Goal: Feedback & Contribution: Leave review/rating

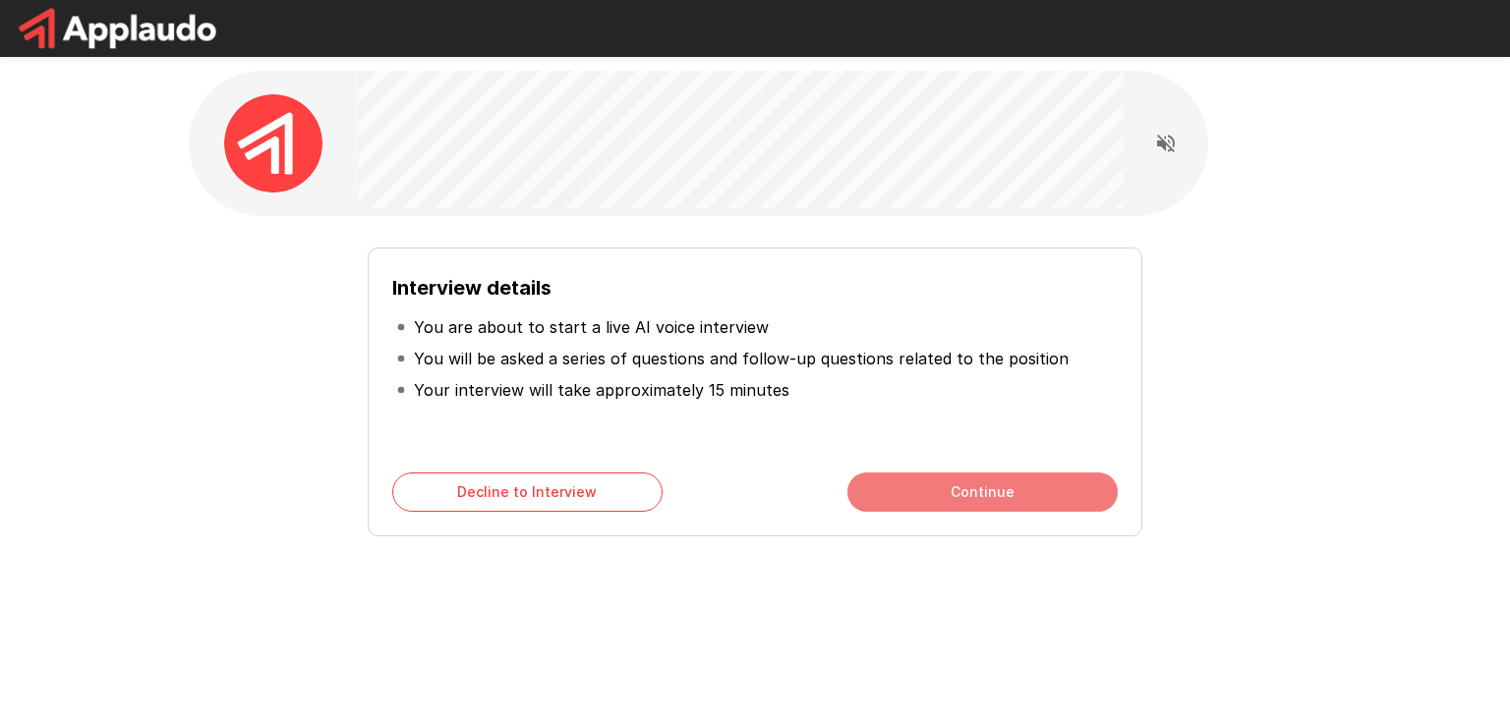
click at [891, 497] on button "Continue" at bounding box center [982, 492] width 270 height 39
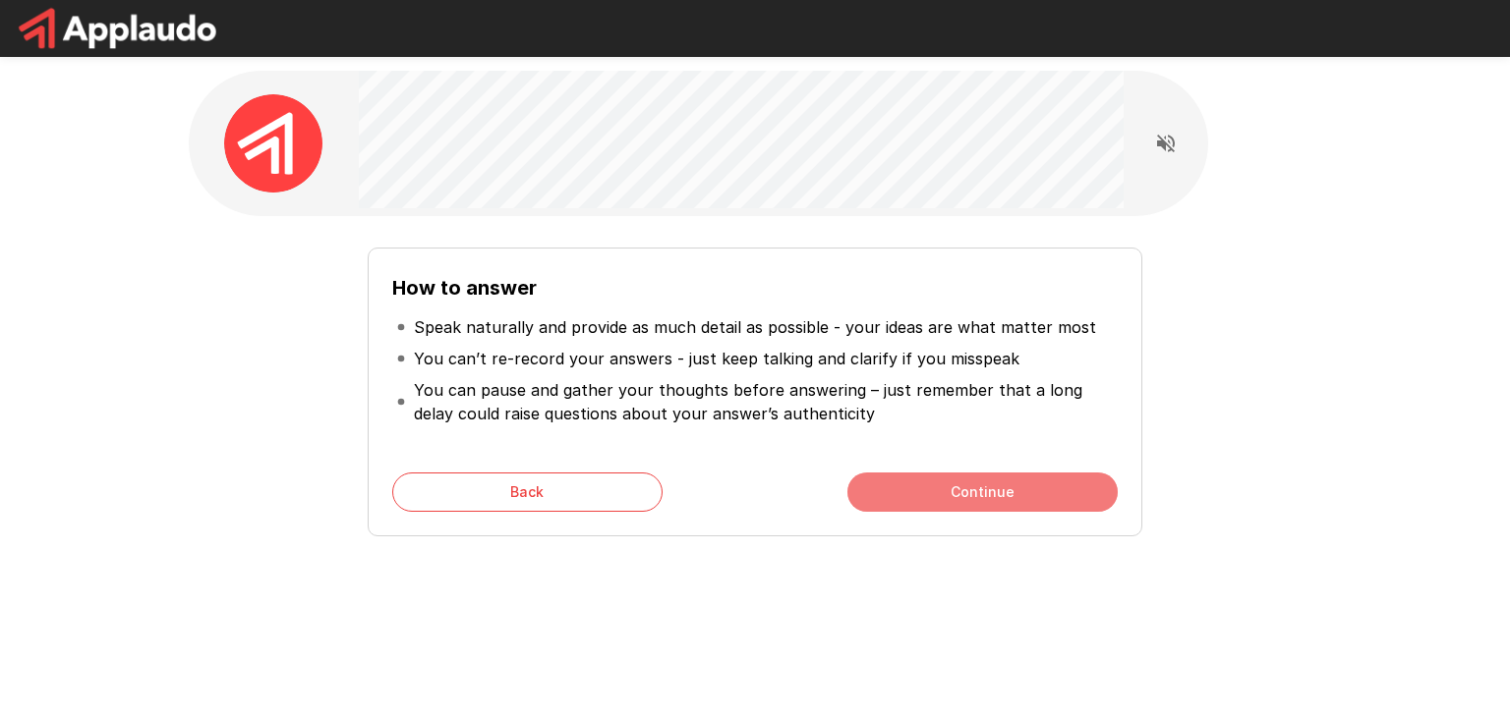
click at [982, 504] on button "Continue" at bounding box center [982, 492] width 270 height 39
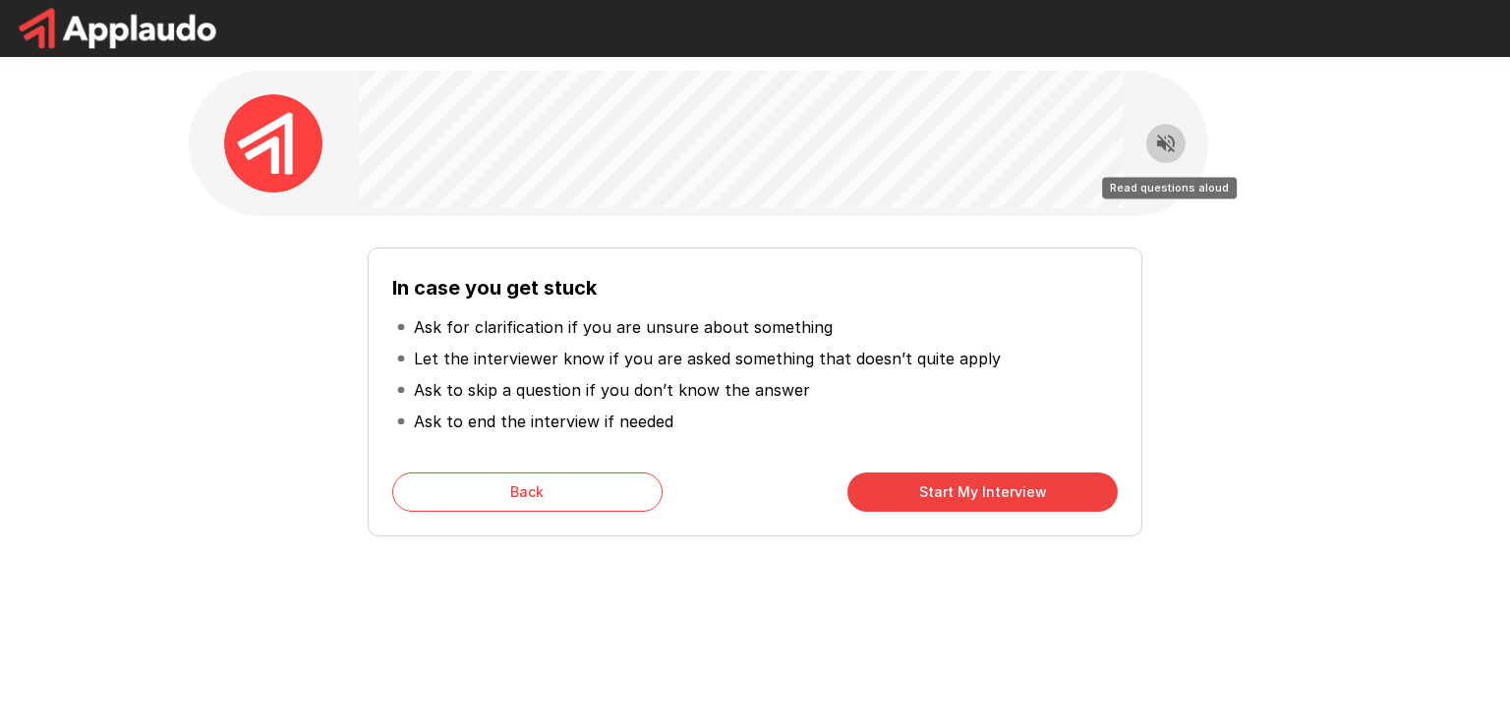
click at [1171, 149] on icon "Read questions aloud" at bounding box center [1166, 144] width 18 height 18
click at [1005, 492] on button "Start My Interview" at bounding box center [982, 492] width 270 height 39
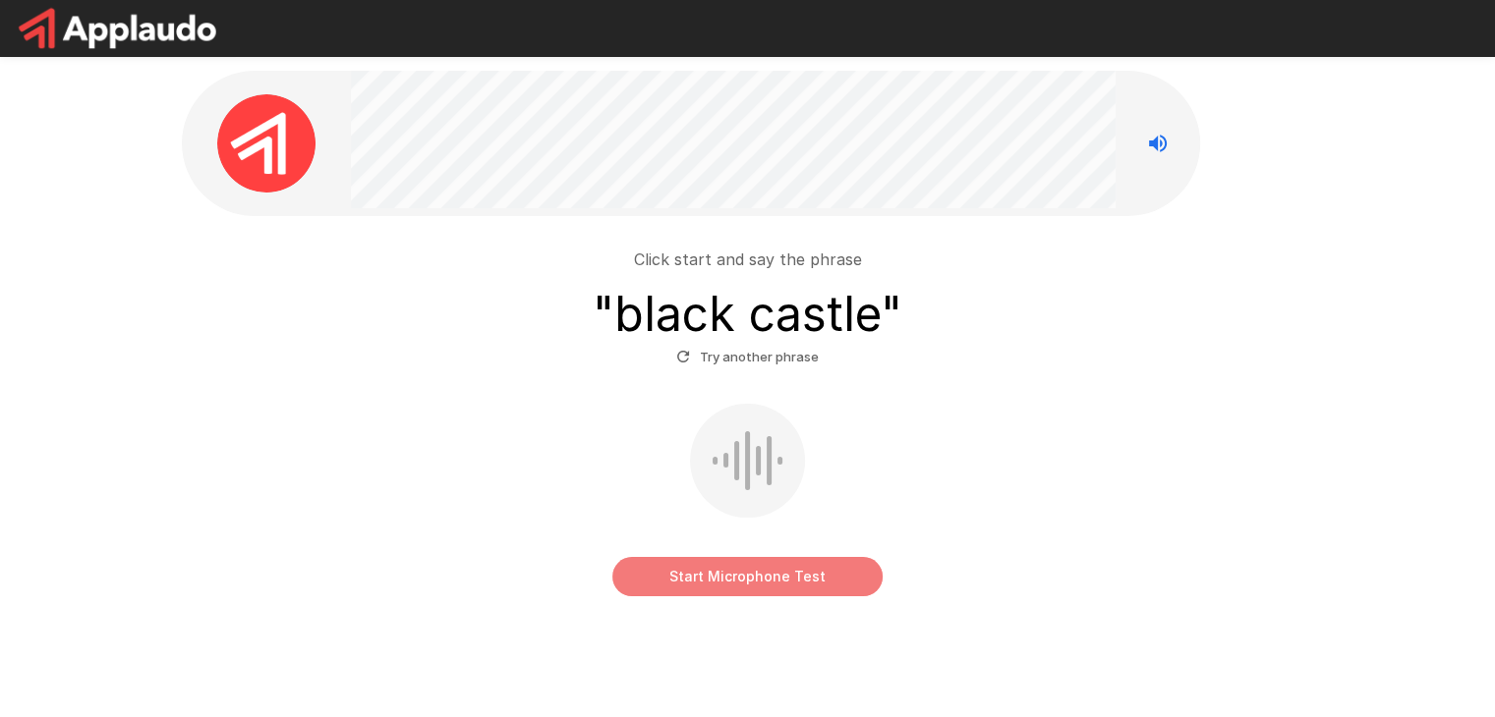
click at [773, 579] on button "Start Microphone Test" at bounding box center [747, 576] width 270 height 39
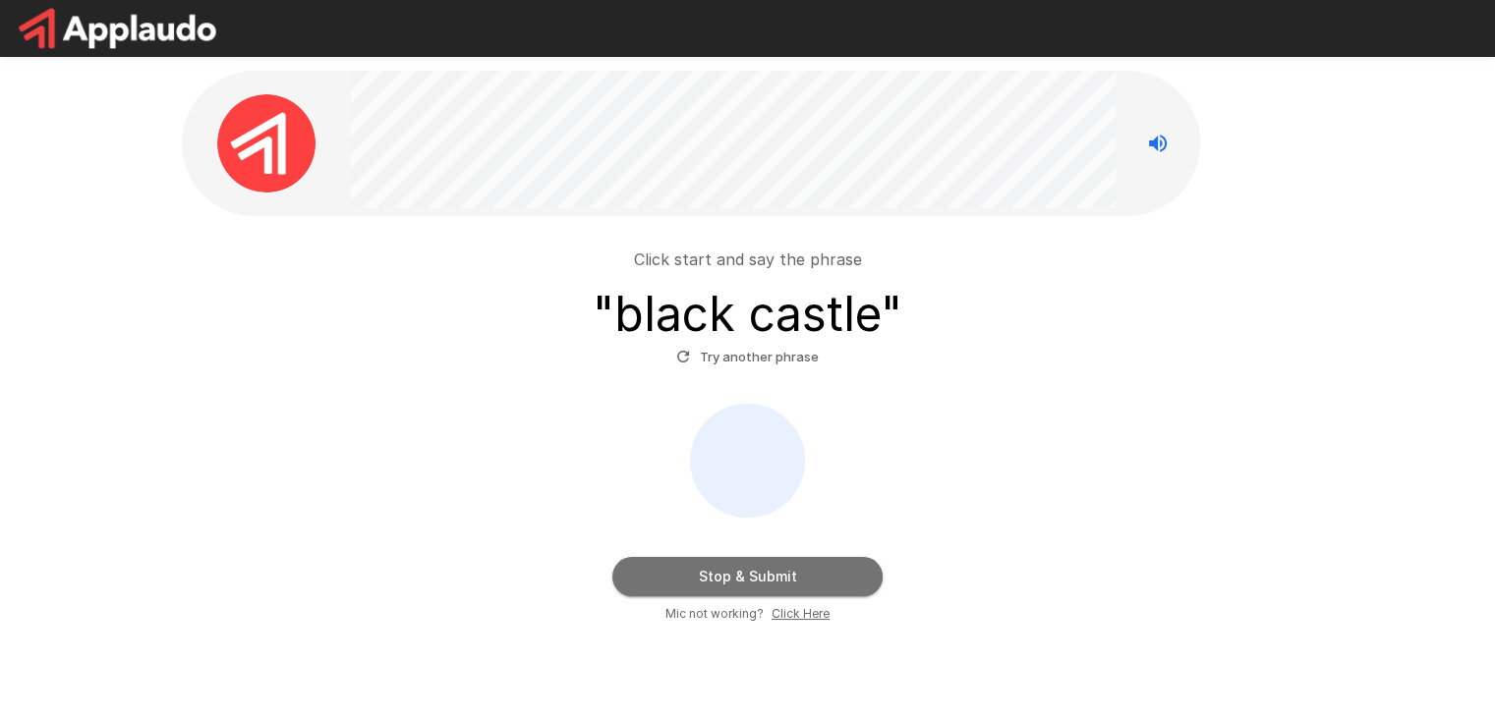
click at [745, 584] on button "Stop & Submit" at bounding box center [747, 576] width 270 height 39
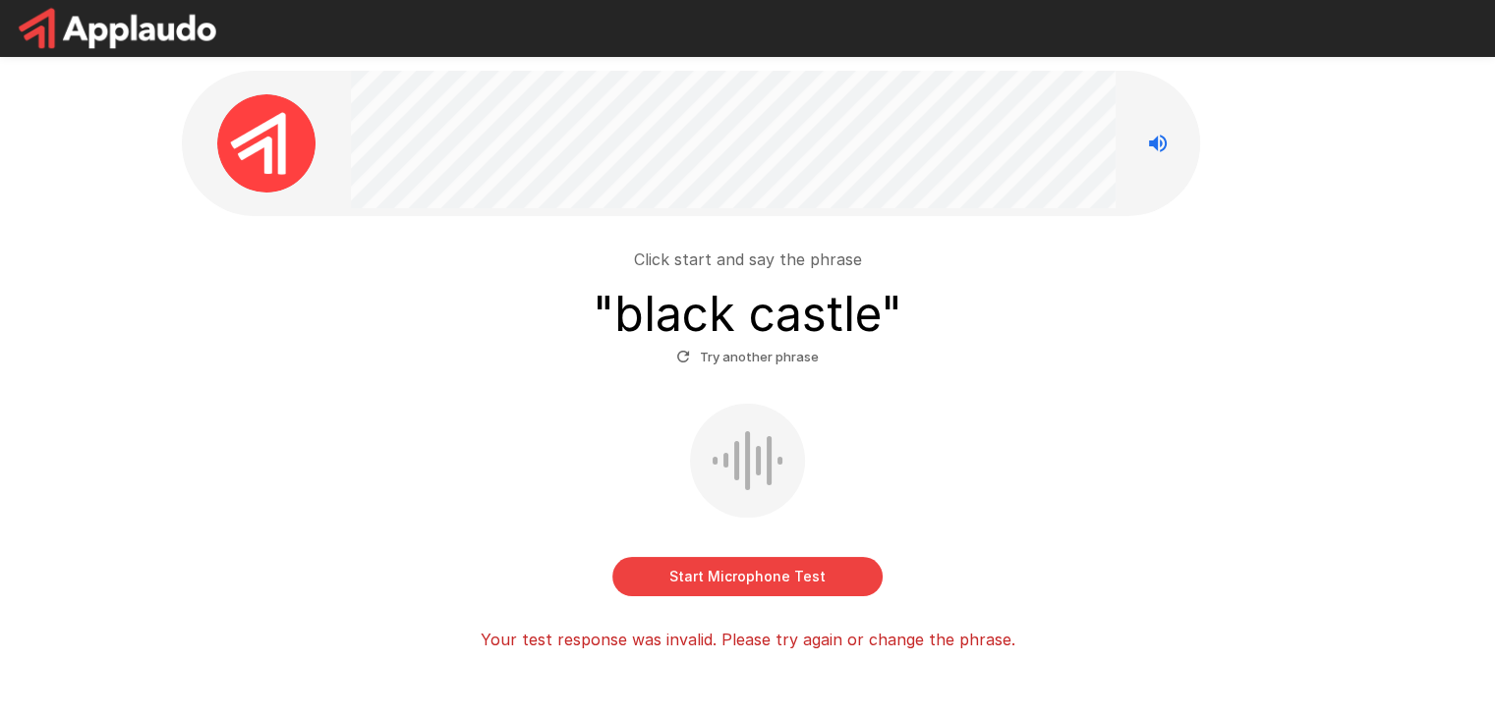
scroll to position [98, 0]
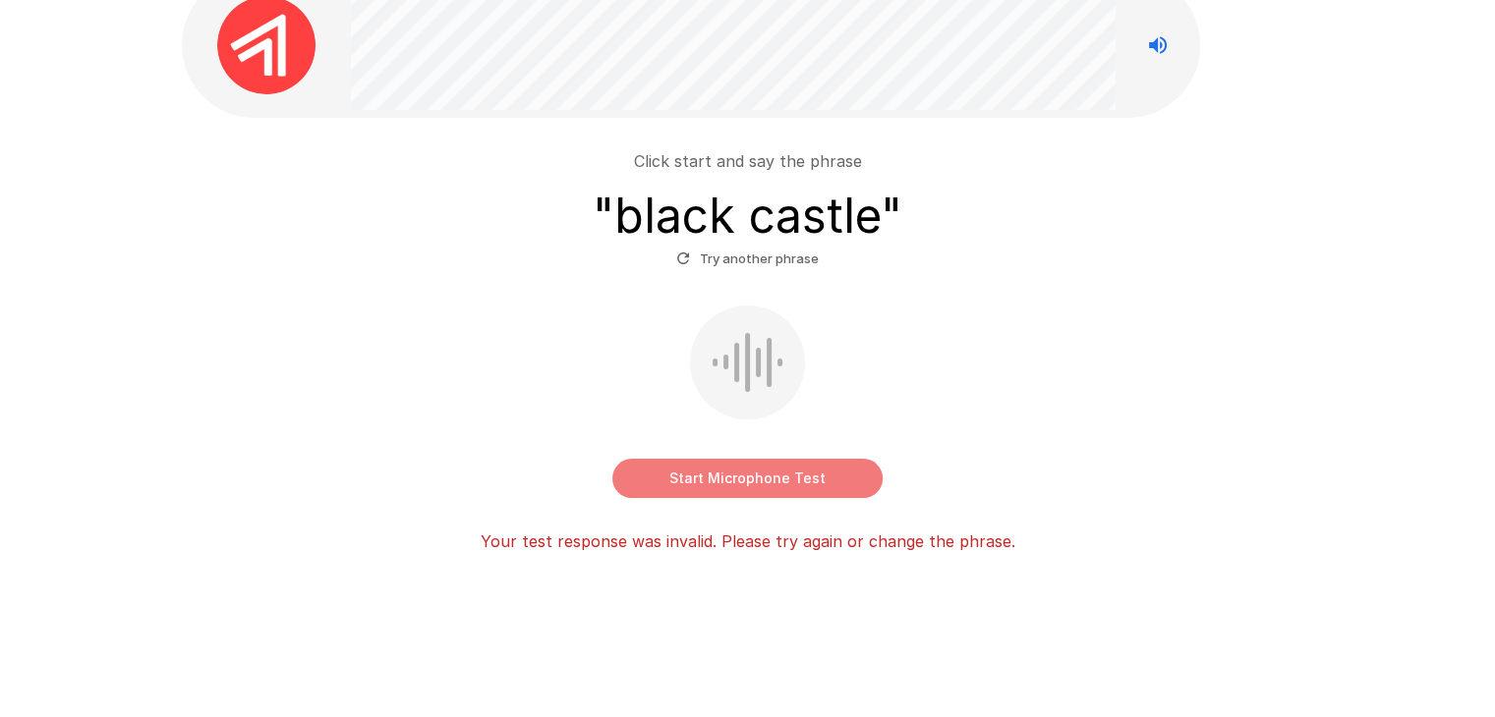
click at [837, 472] on button "Start Microphone Test" at bounding box center [747, 478] width 270 height 39
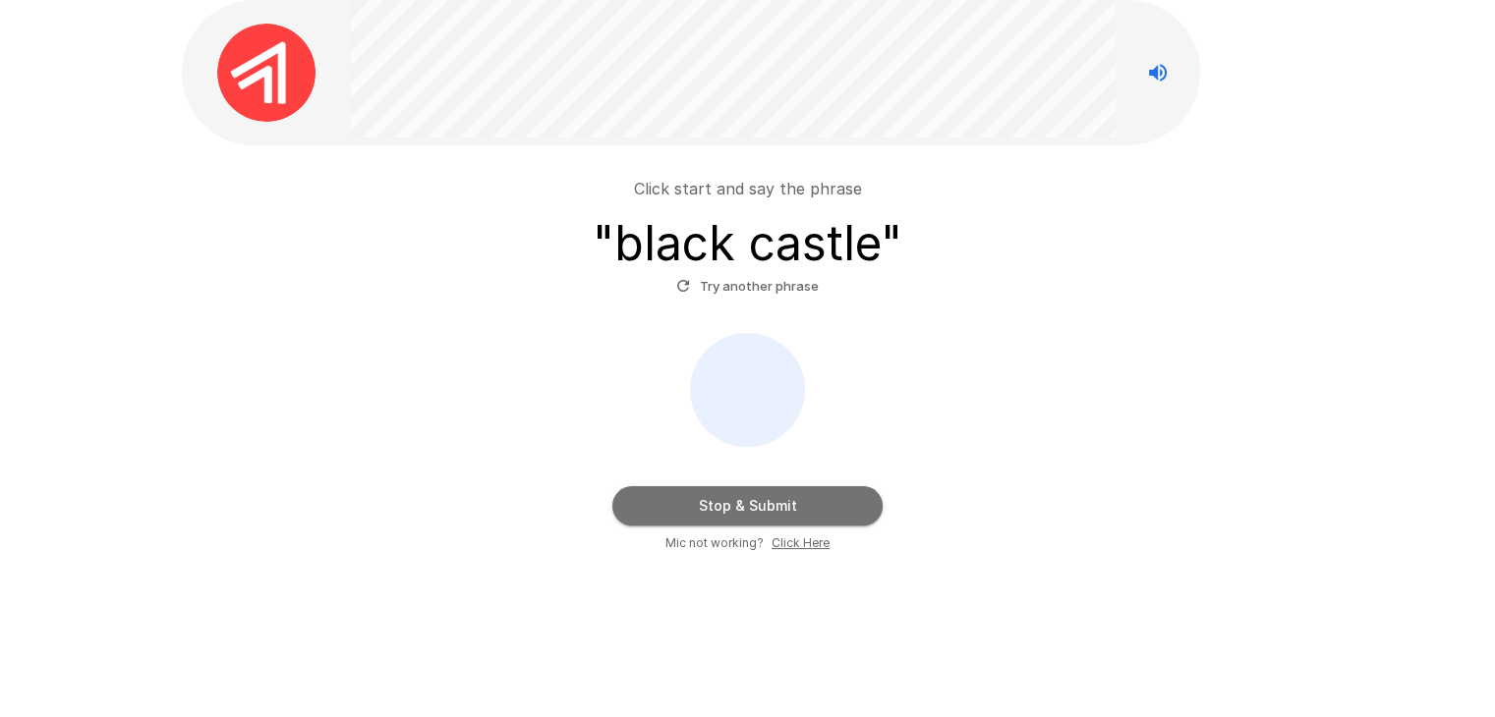
click at [816, 510] on button "Stop & Submit" at bounding box center [747, 505] width 270 height 39
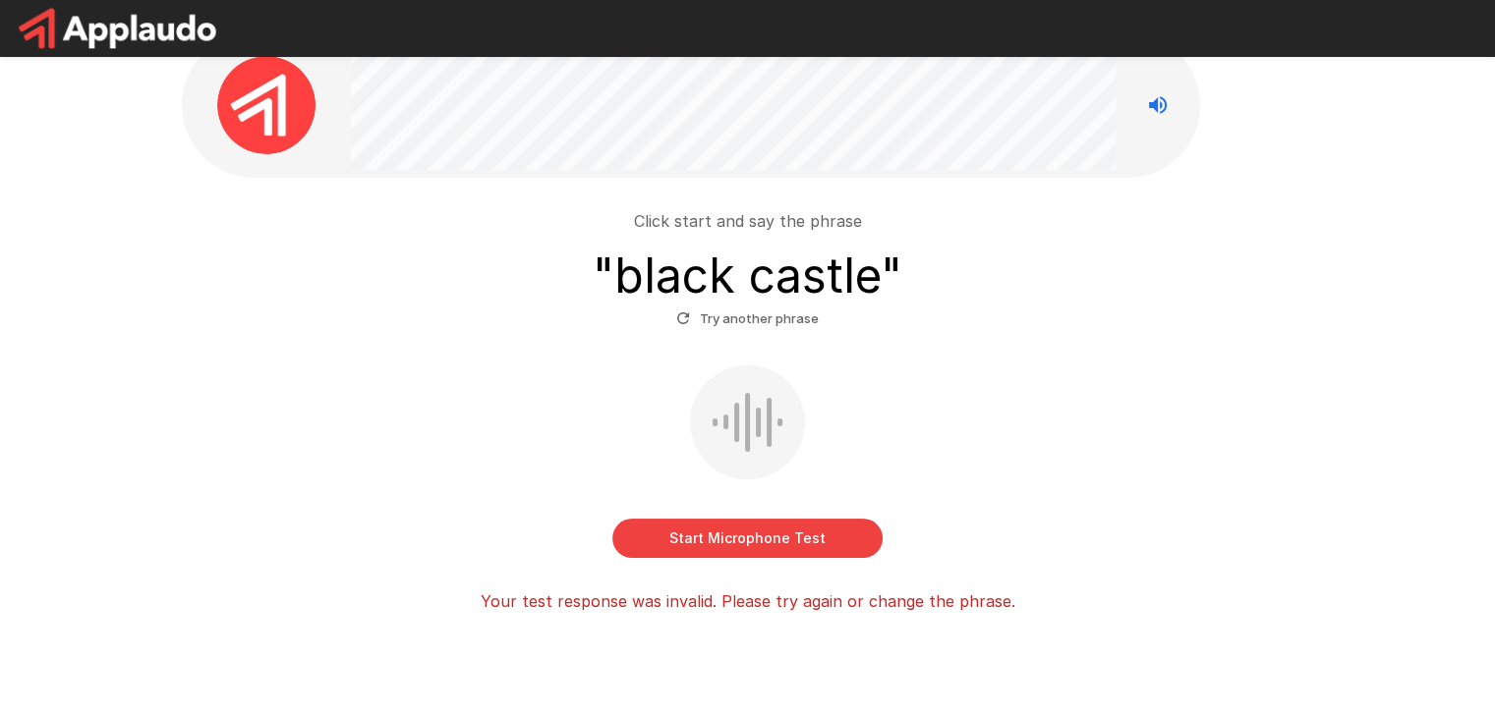
scroll to position [37, 0]
click at [428, 367] on div "Start Microphone Test" at bounding box center [748, 463] width 1116 height 193
click at [877, 547] on button "Start Microphone Test" at bounding box center [747, 539] width 270 height 39
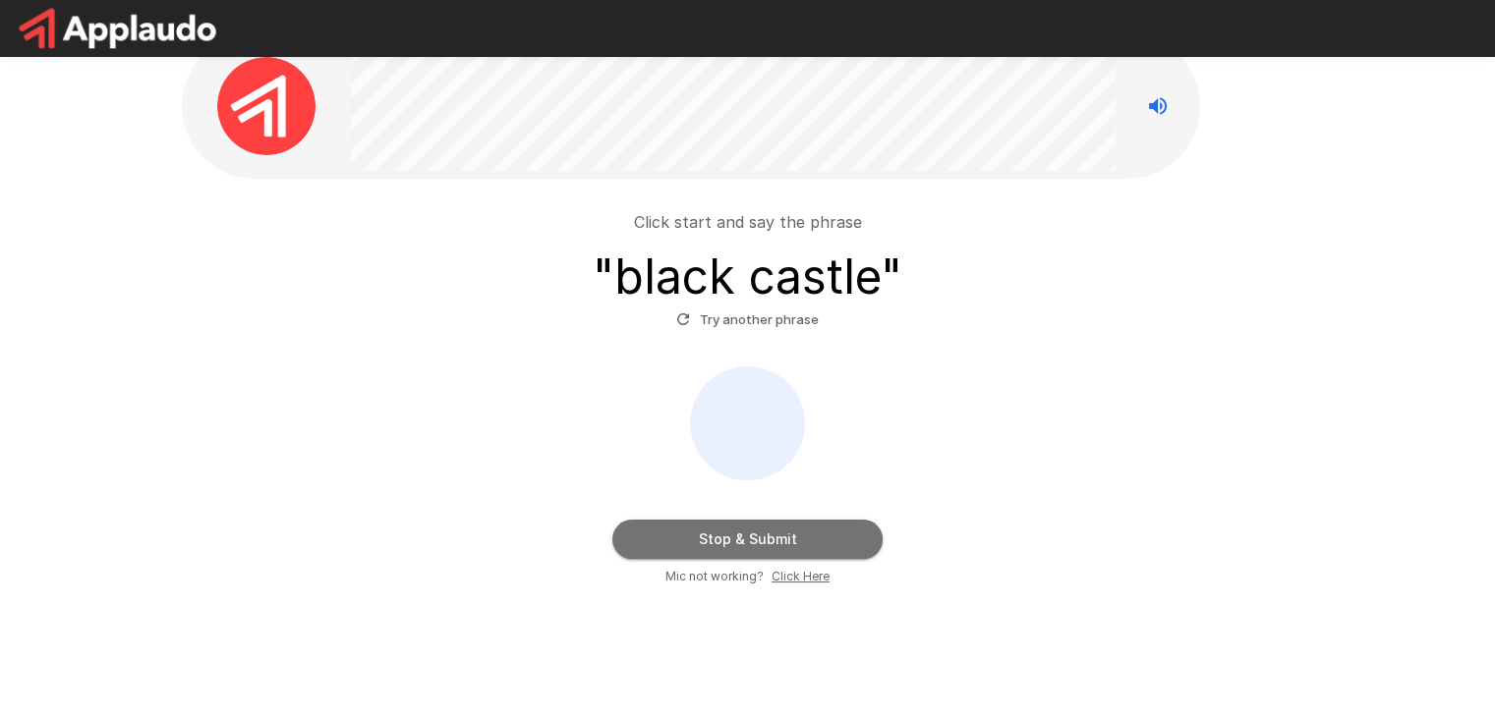
click at [836, 541] on button "Stop & Submit" at bounding box center [747, 539] width 270 height 39
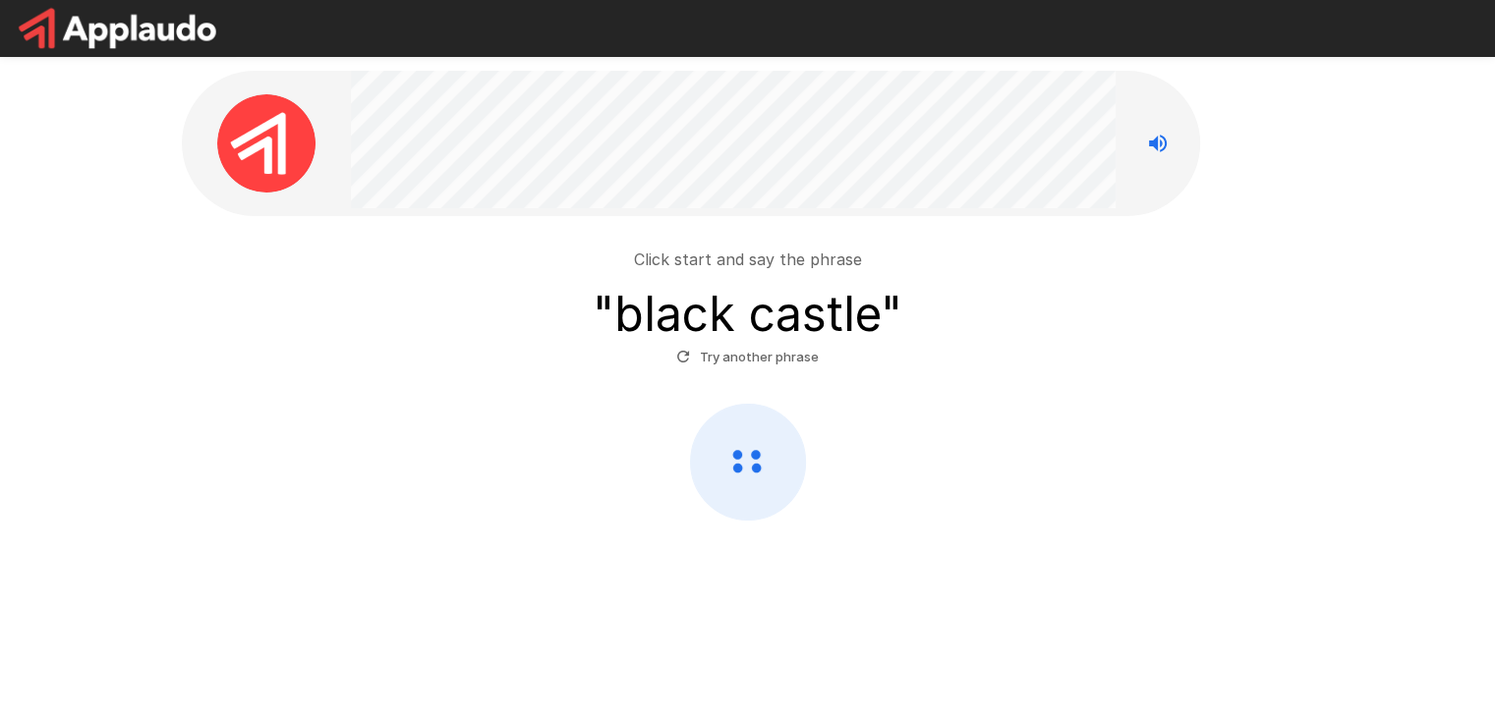
scroll to position [0, 0]
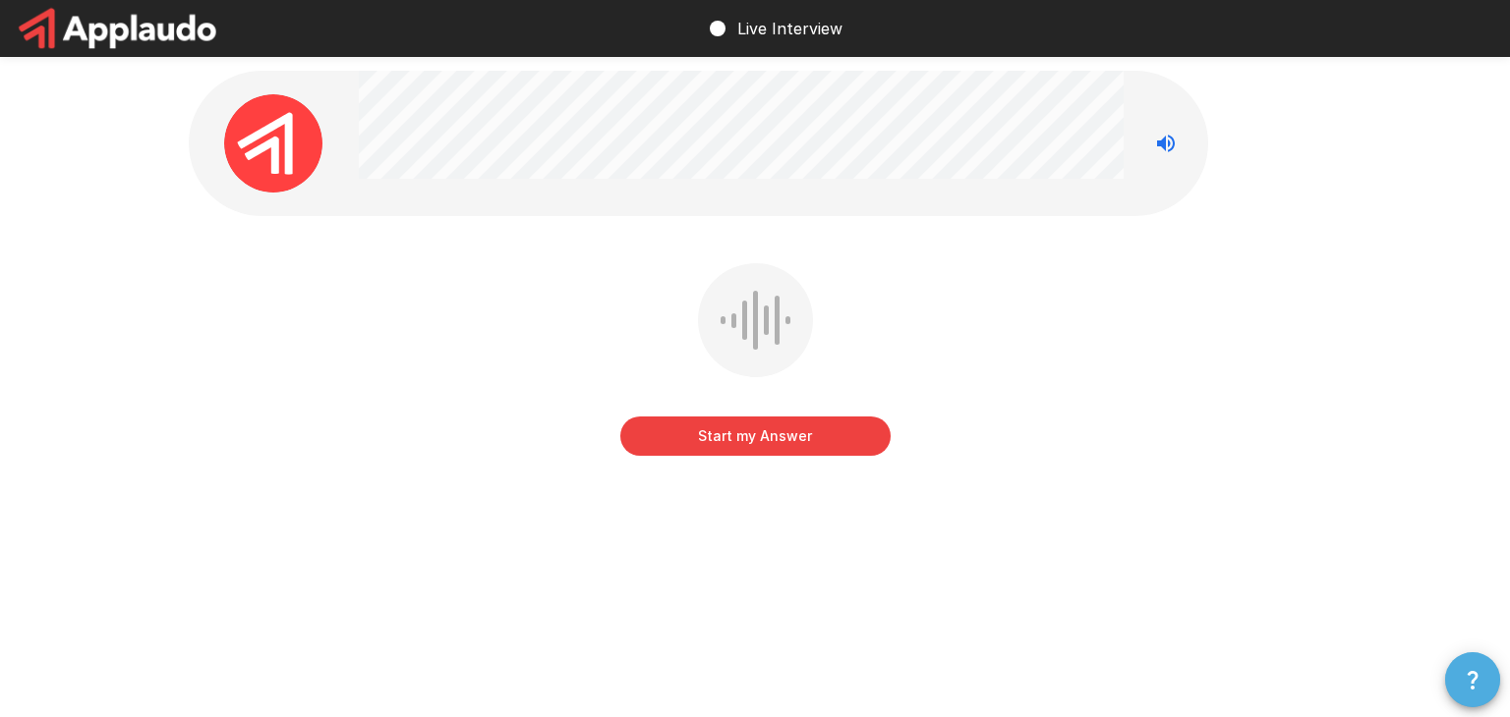
click at [1469, 697] on button "button" at bounding box center [1472, 680] width 55 height 55
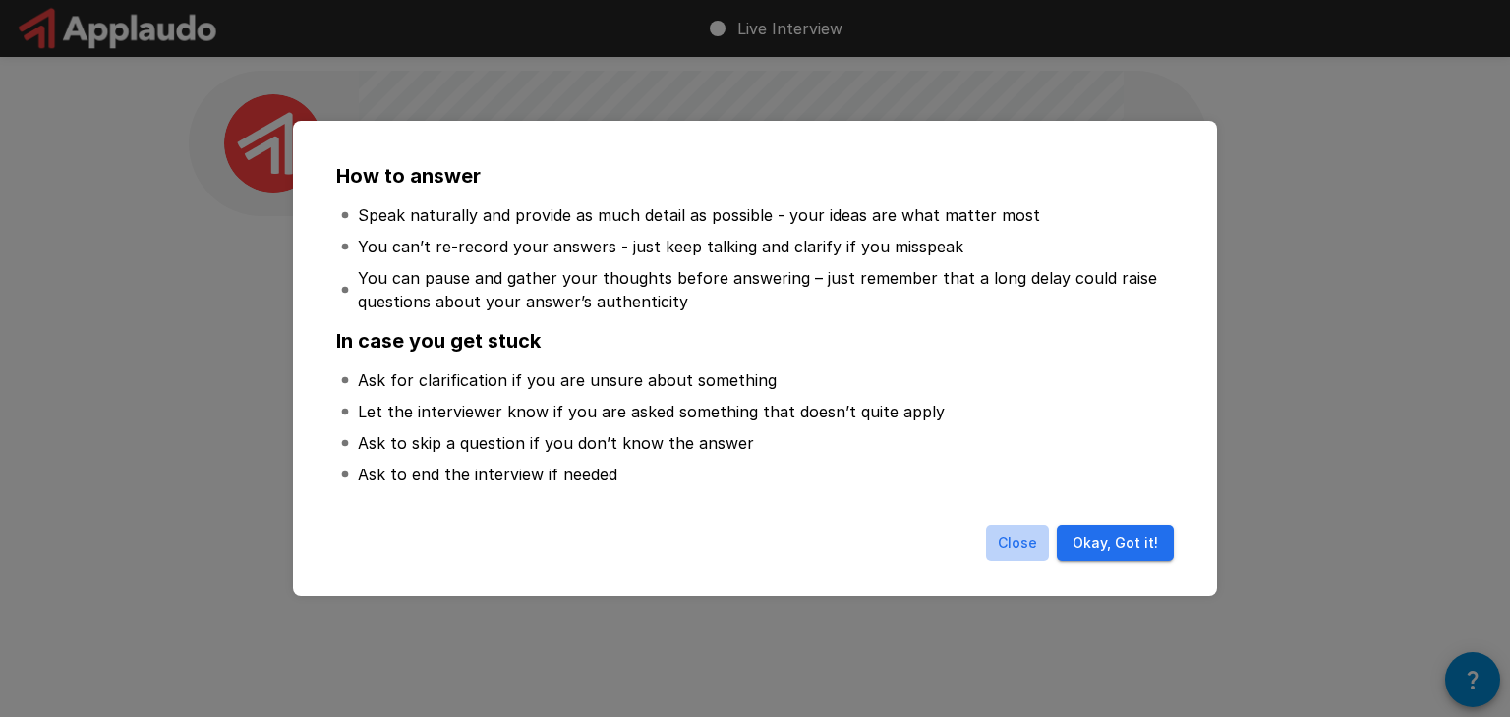
click at [1025, 544] on button "Close" at bounding box center [1017, 544] width 63 height 36
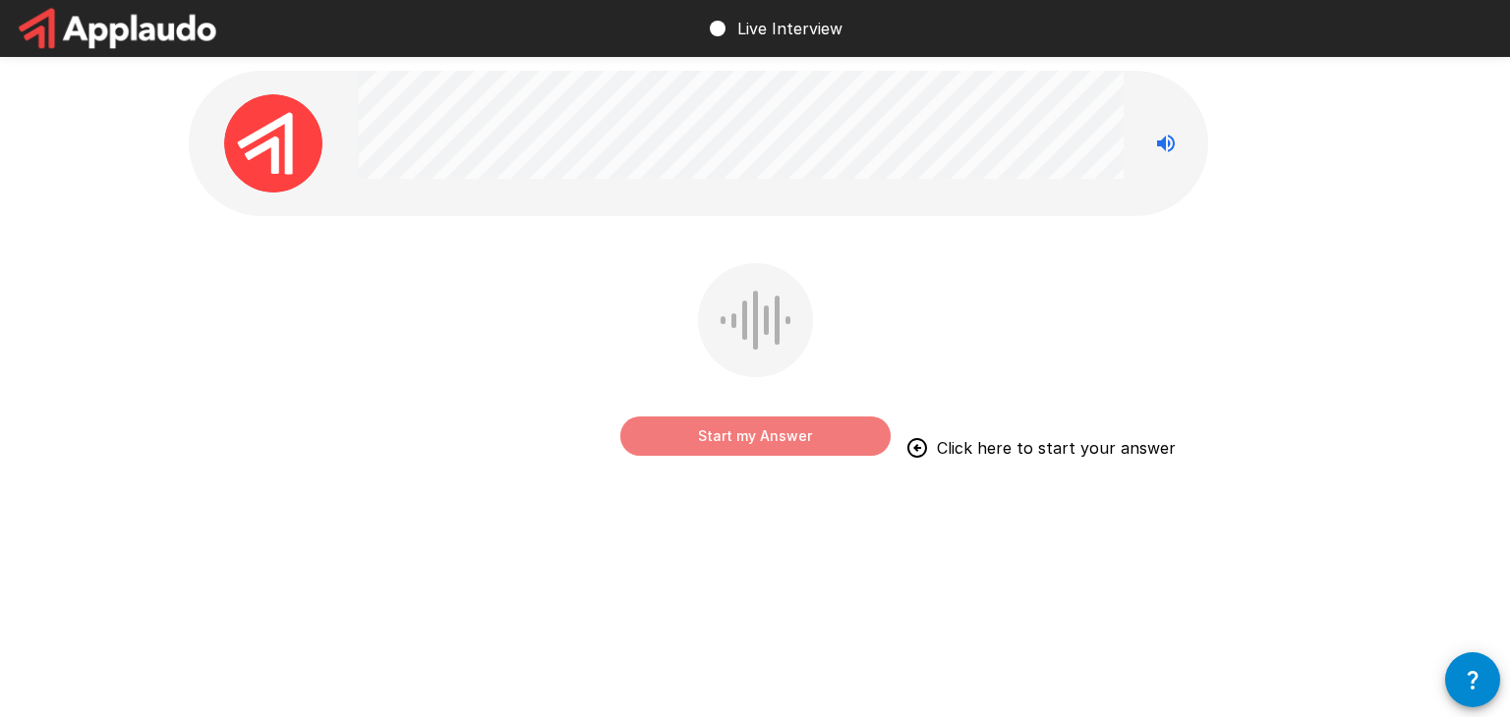
click at [866, 446] on button "Start my Answer" at bounding box center [755, 436] width 270 height 39
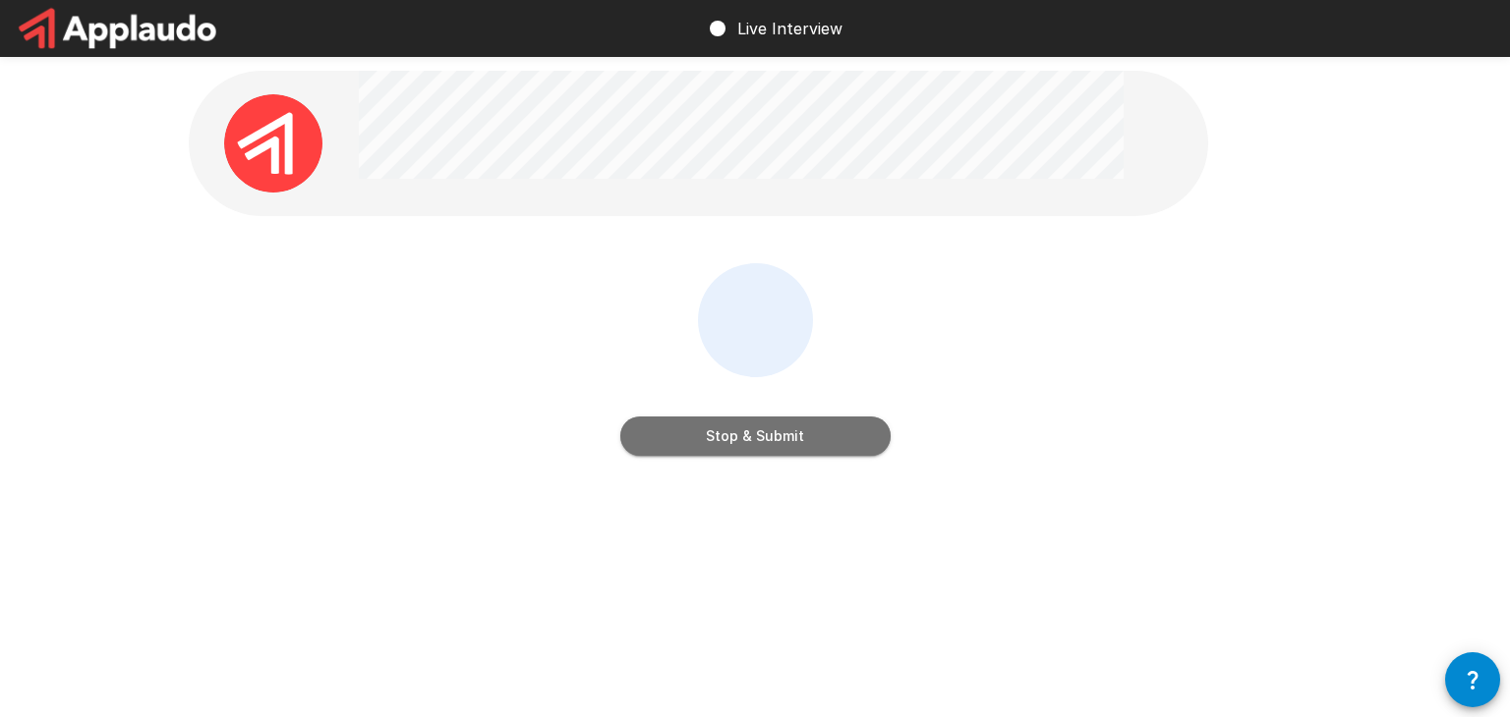
click at [813, 437] on button "Stop & Submit" at bounding box center [755, 436] width 270 height 39
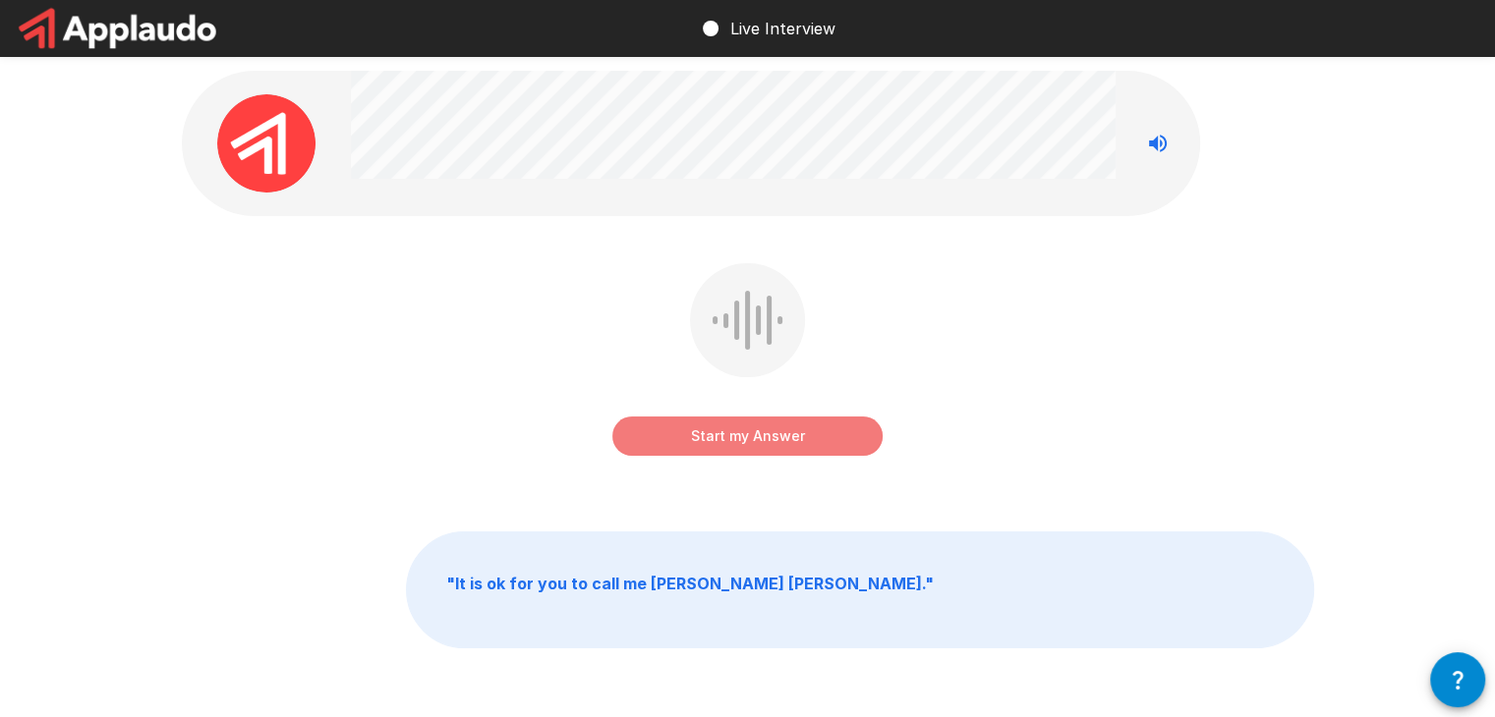
click at [831, 441] on button "Start my Answer" at bounding box center [747, 436] width 270 height 39
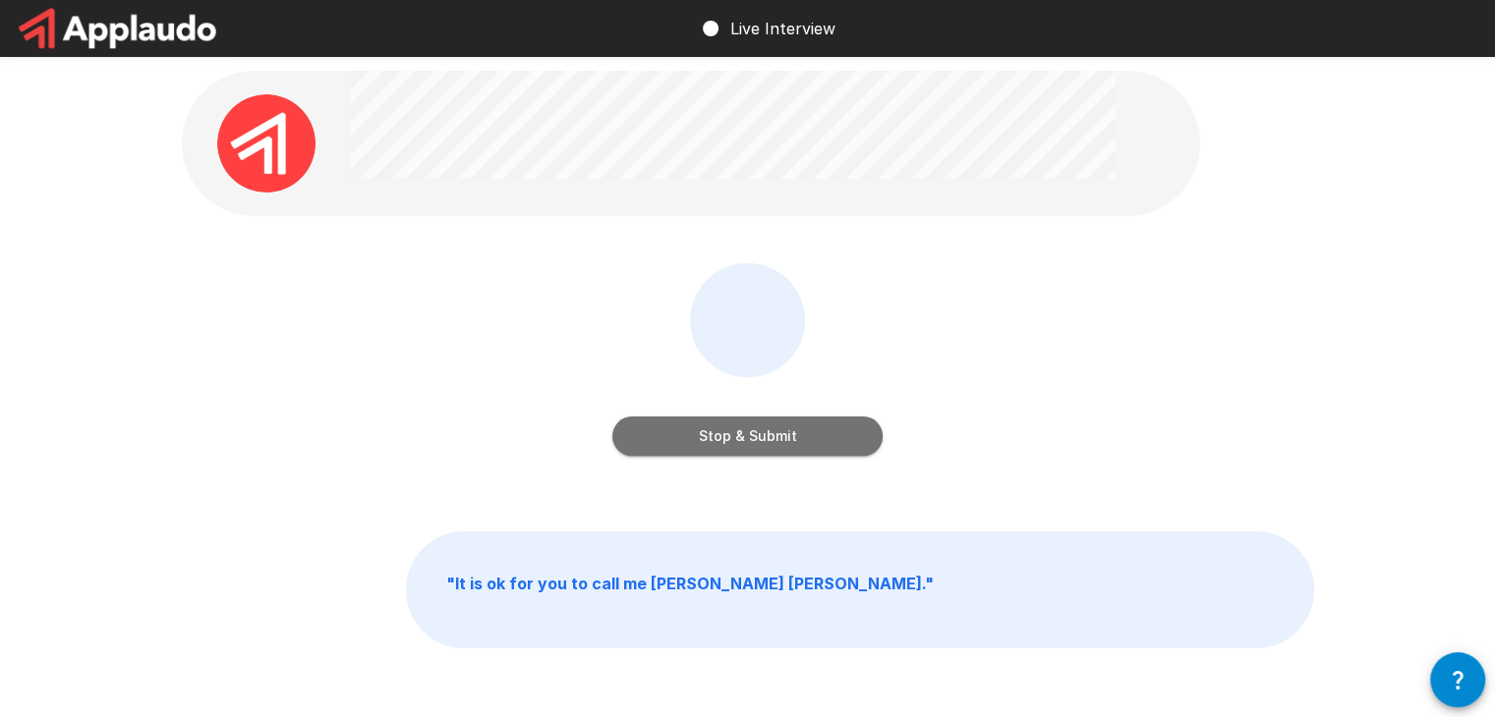
click at [828, 432] on button "Stop & Submit" at bounding box center [747, 436] width 270 height 39
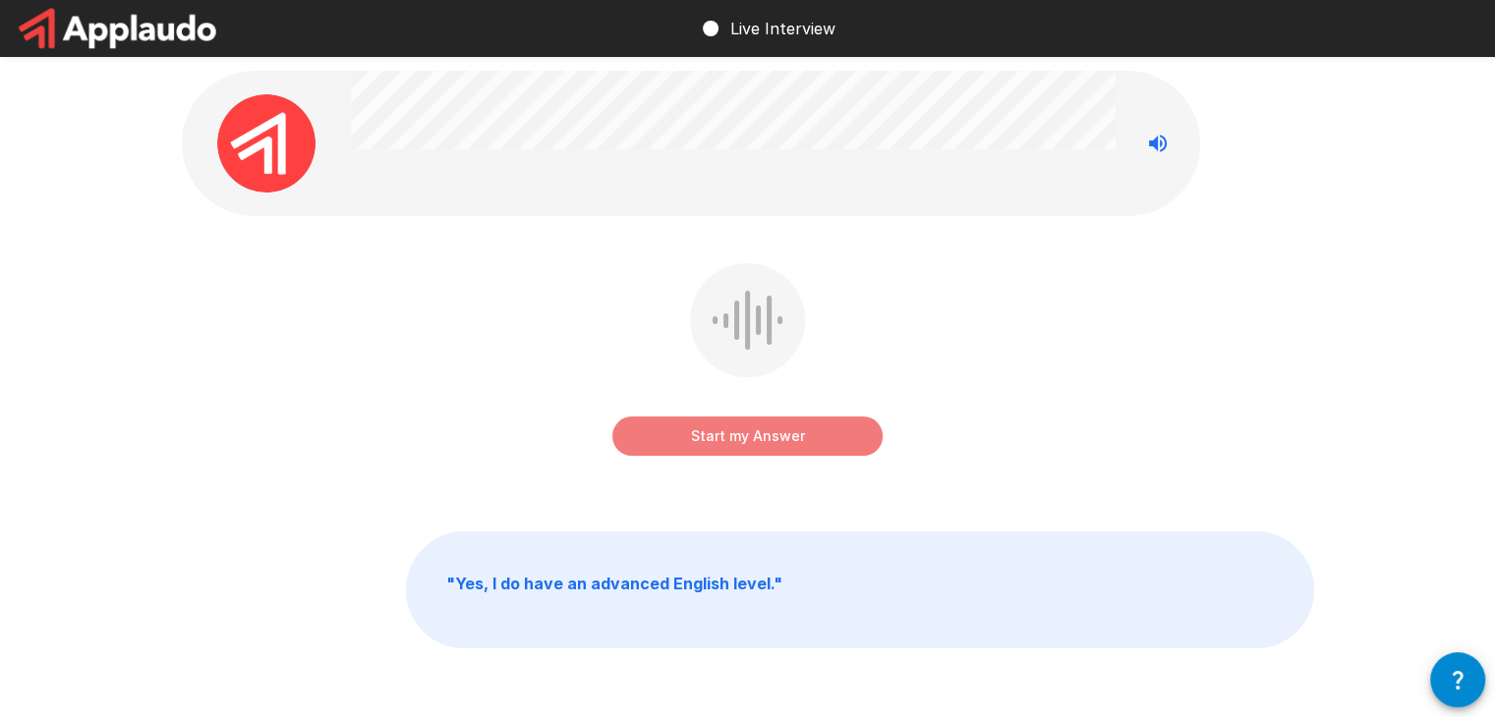
click at [837, 438] on button "Start my Answer" at bounding box center [747, 436] width 270 height 39
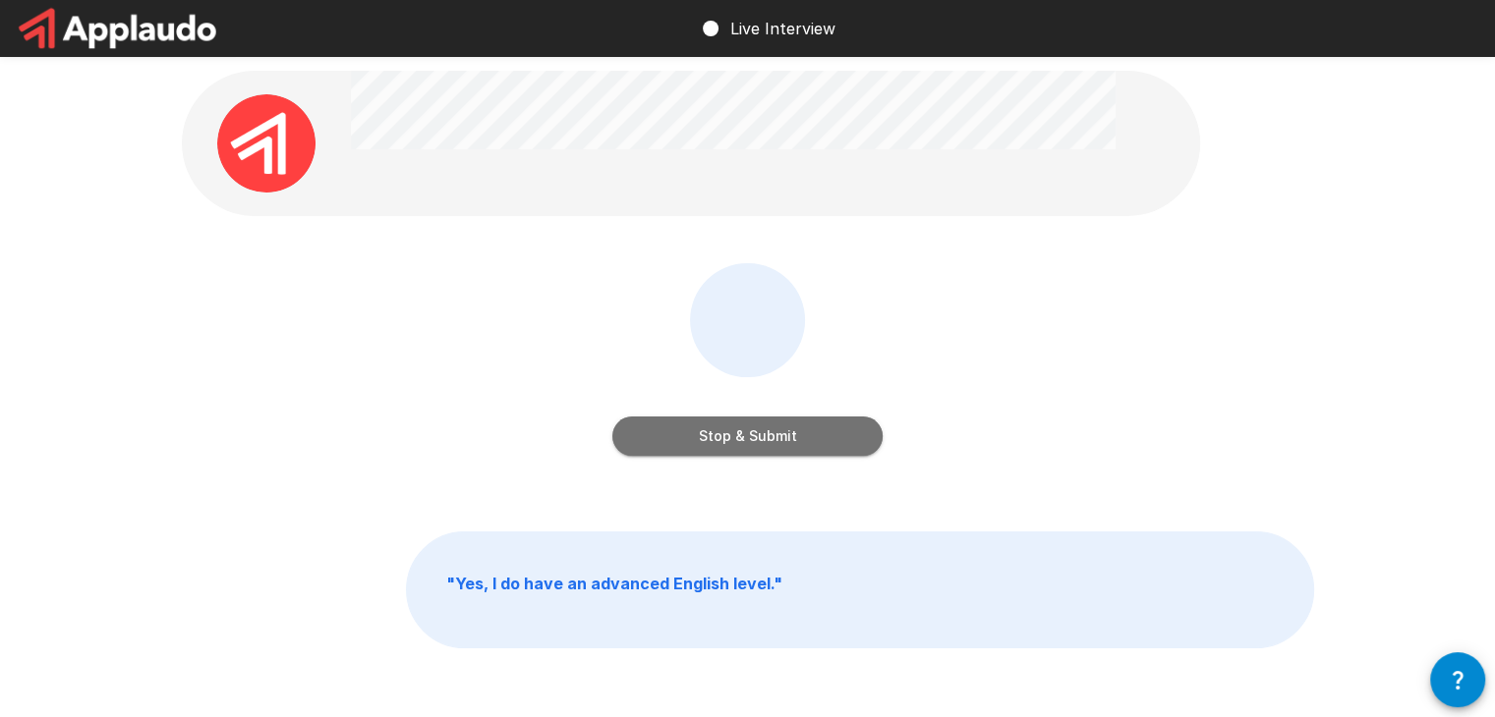
click at [835, 431] on button "Stop & Submit" at bounding box center [747, 436] width 270 height 39
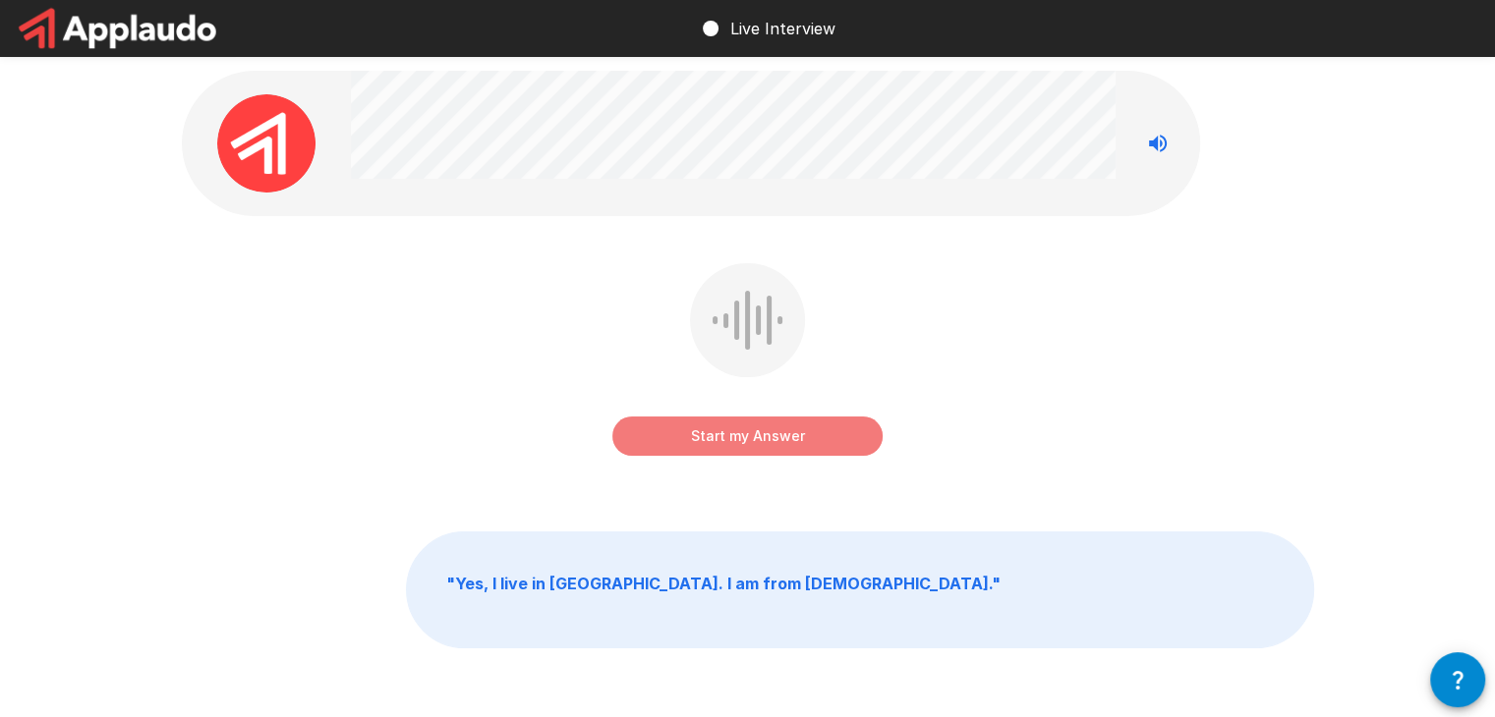
click at [839, 445] on button "Start my Answer" at bounding box center [747, 436] width 270 height 39
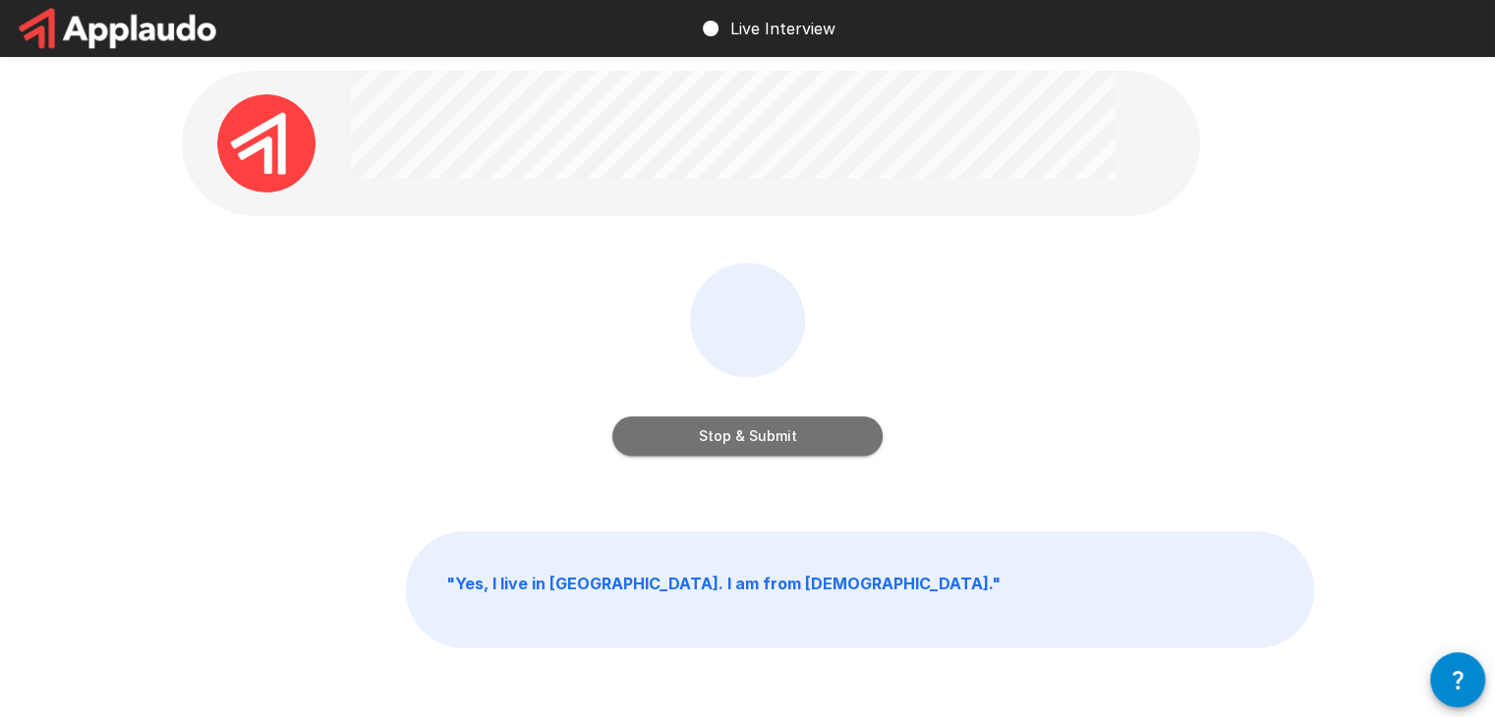
click at [820, 432] on button "Stop & Submit" at bounding box center [747, 436] width 270 height 39
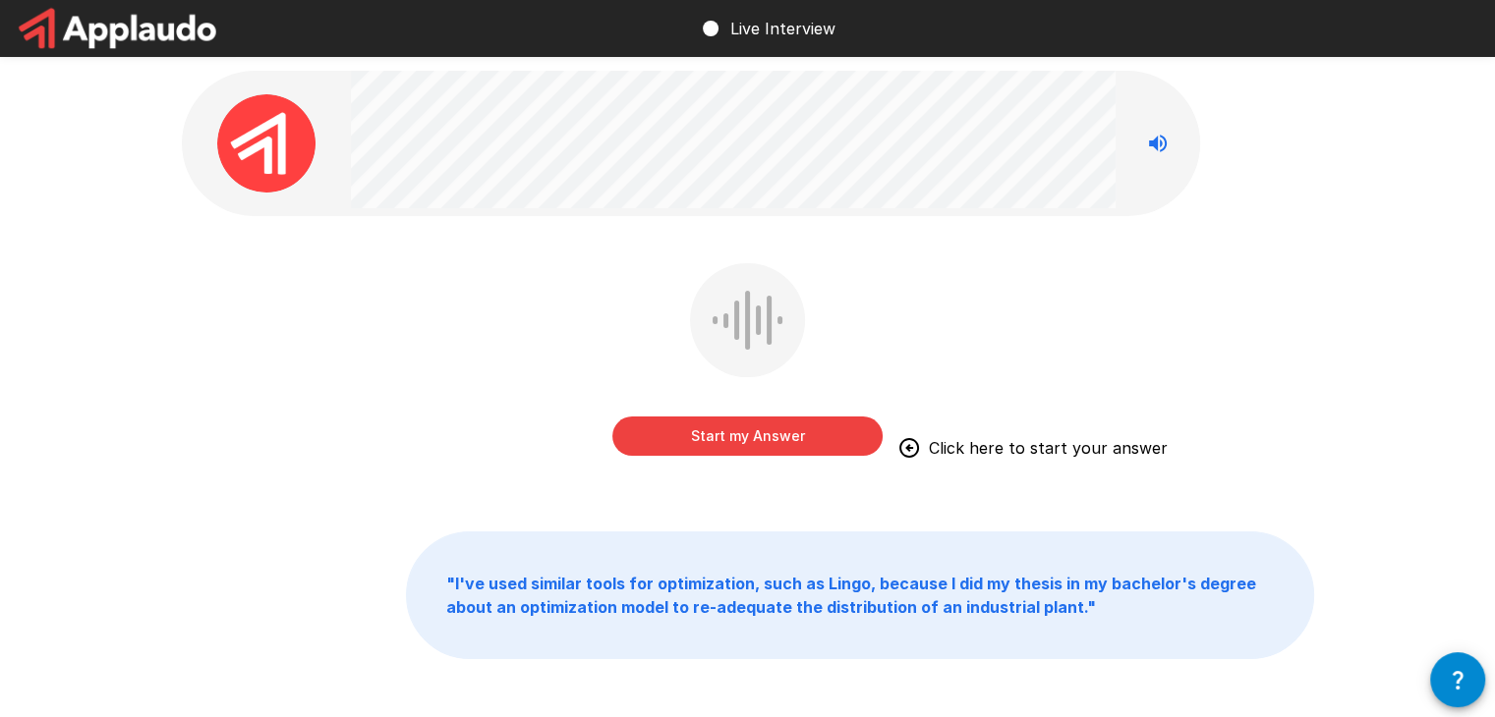
click at [800, 248] on div "Start my Answer Click here to start your answer " I've used similar tools for o…" at bounding box center [747, 408] width 1179 height 817
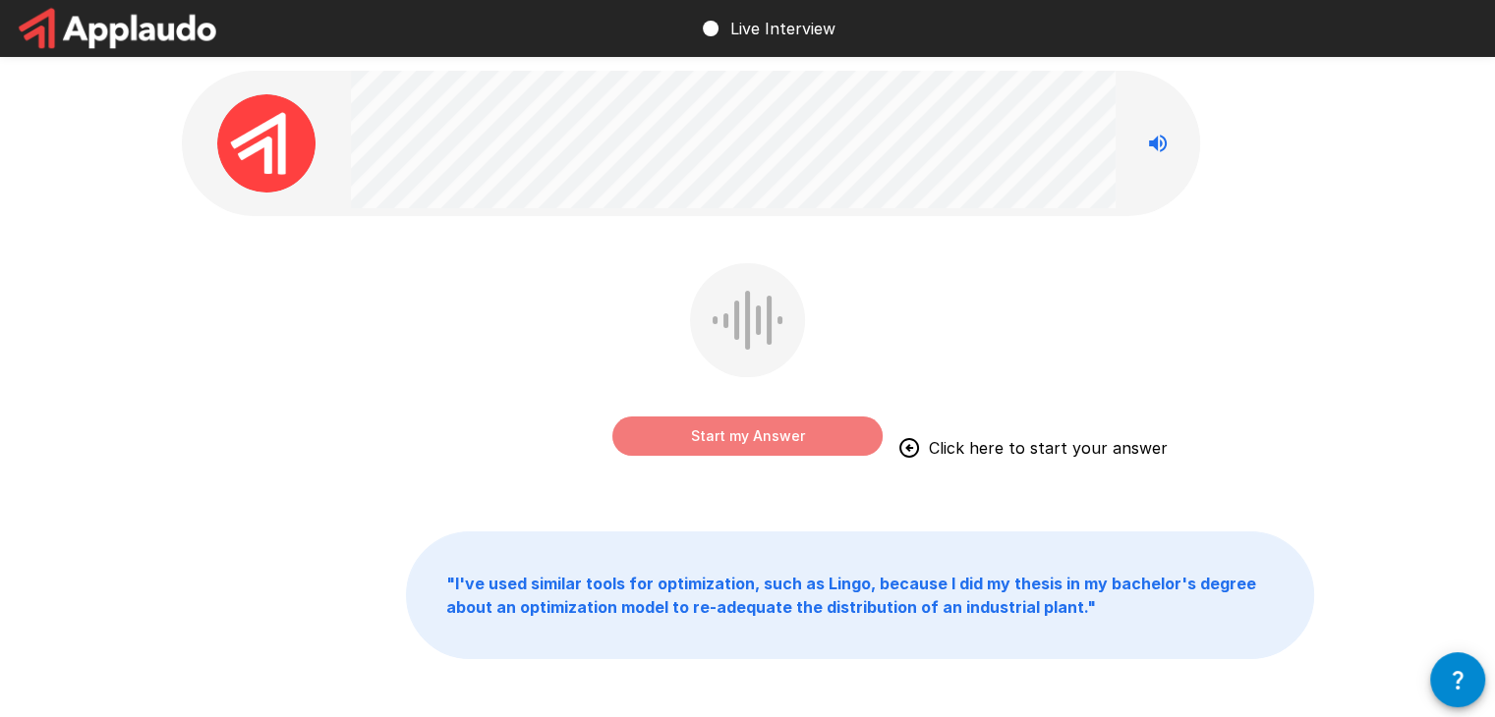
click at [825, 436] on button "Start my Answer" at bounding box center [747, 436] width 270 height 39
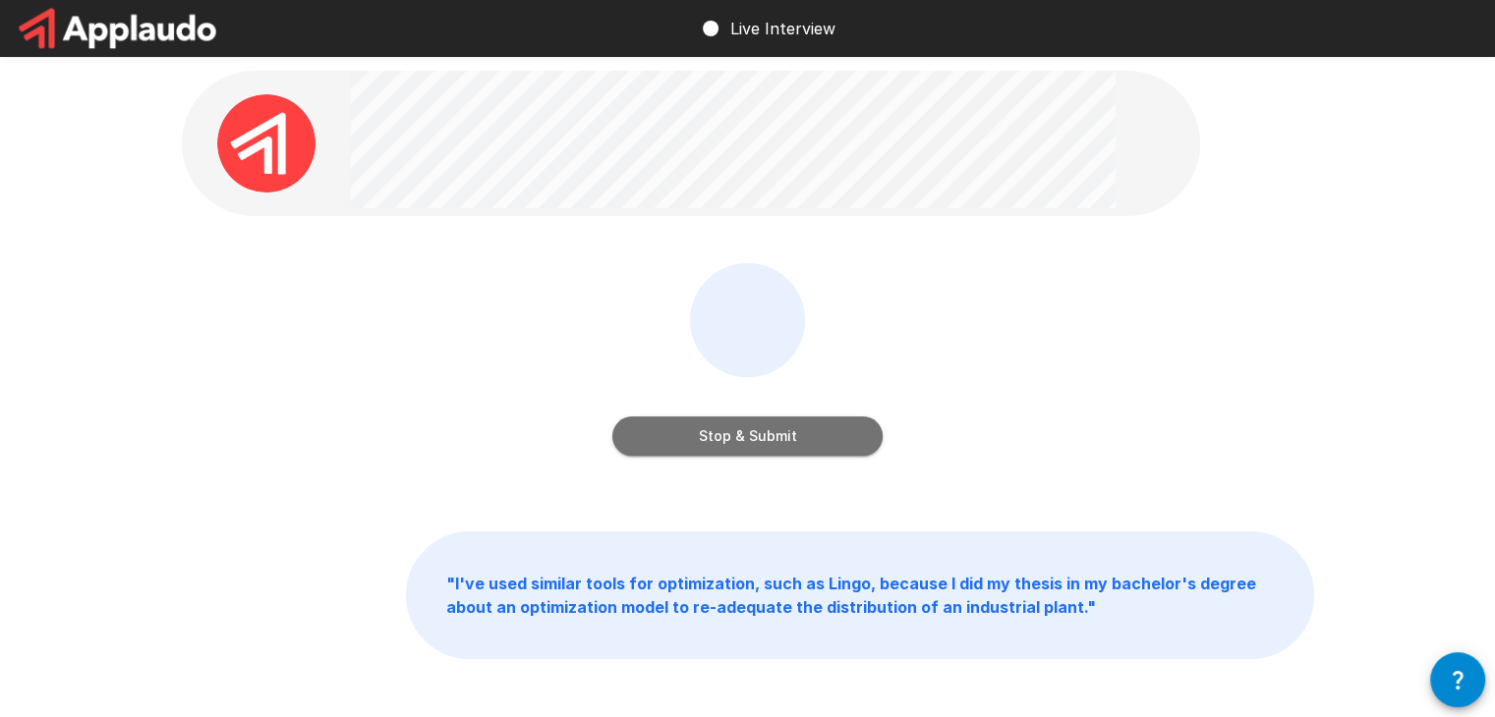
click at [771, 449] on button "Stop & Submit" at bounding box center [747, 436] width 270 height 39
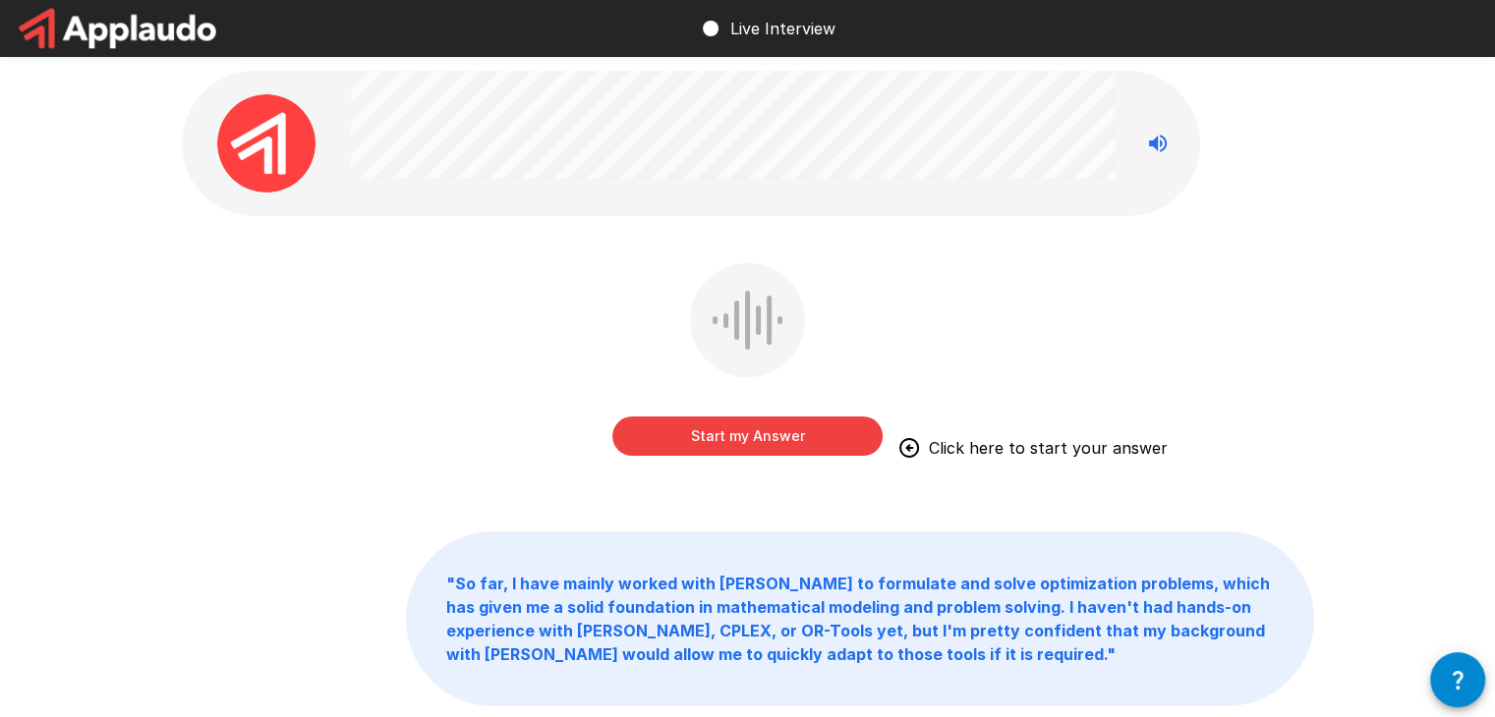
drag, startPoint x: 740, startPoint y: 442, endPoint x: 1087, endPoint y: 600, distance: 381.3
click at [1087, 600] on div "Start my Answer Click here to start your answer " So far, I have mainly worked …" at bounding box center [747, 432] width 1179 height 864
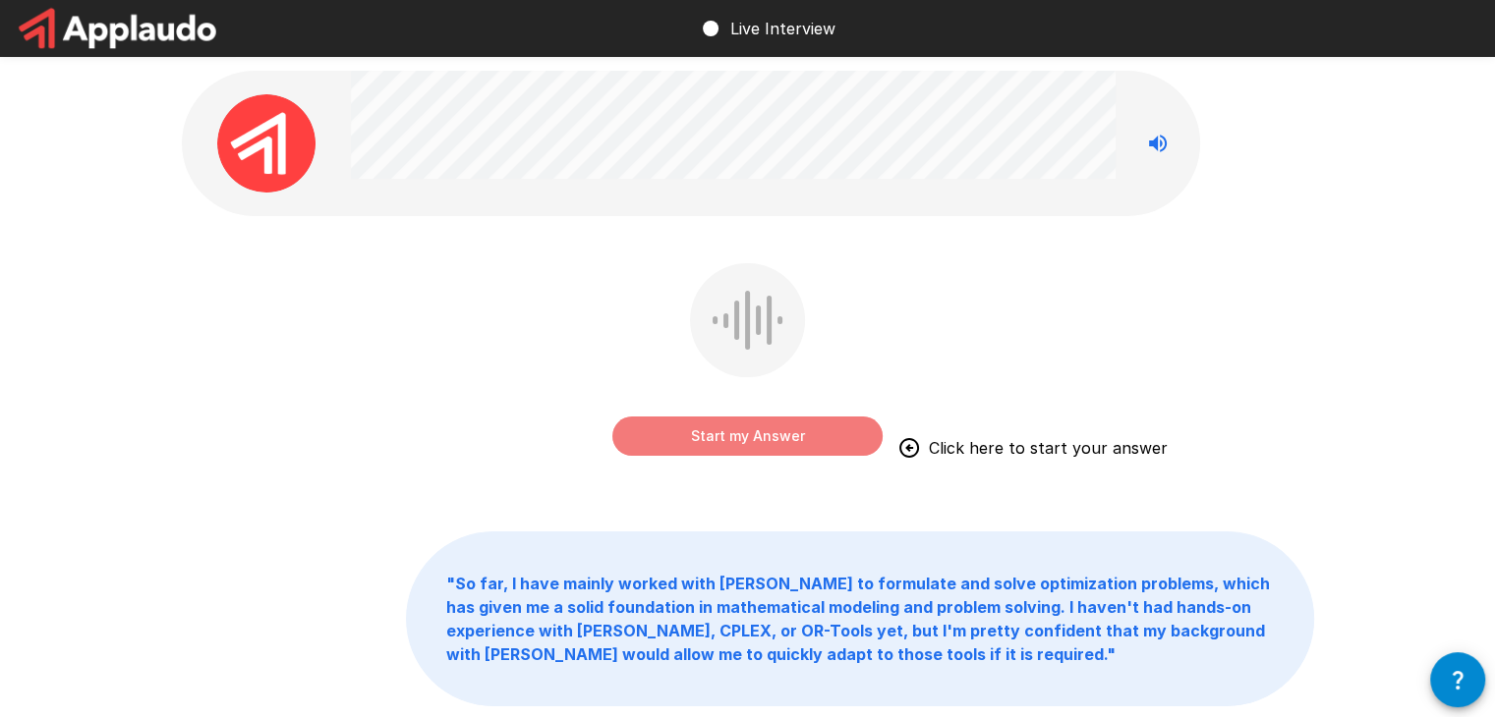
click at [816, 435] on button "Start my Answer" at bounding box center [747, 436] width 270 height 39
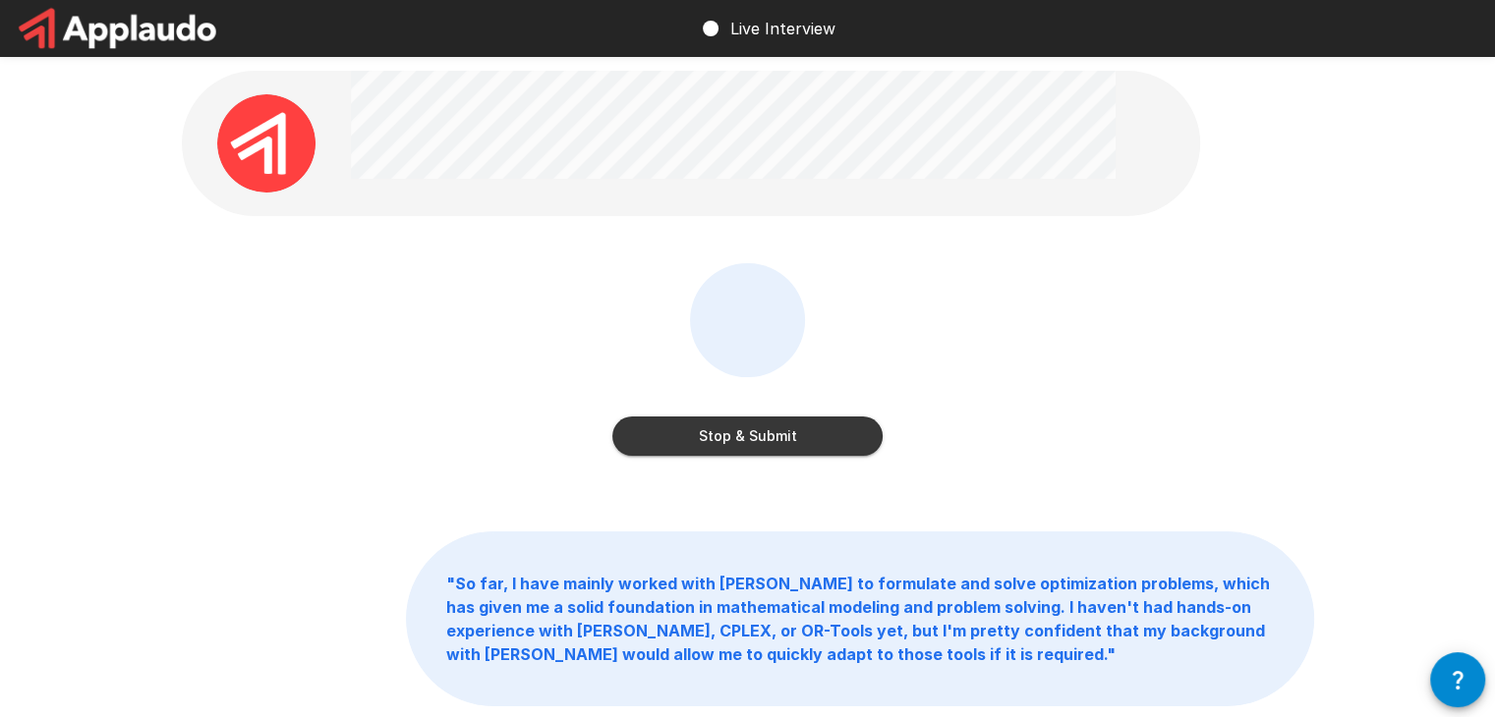
click at [842, 426] on button "Stop & Submit" at bounding box center [747, 436] width 270 height 39
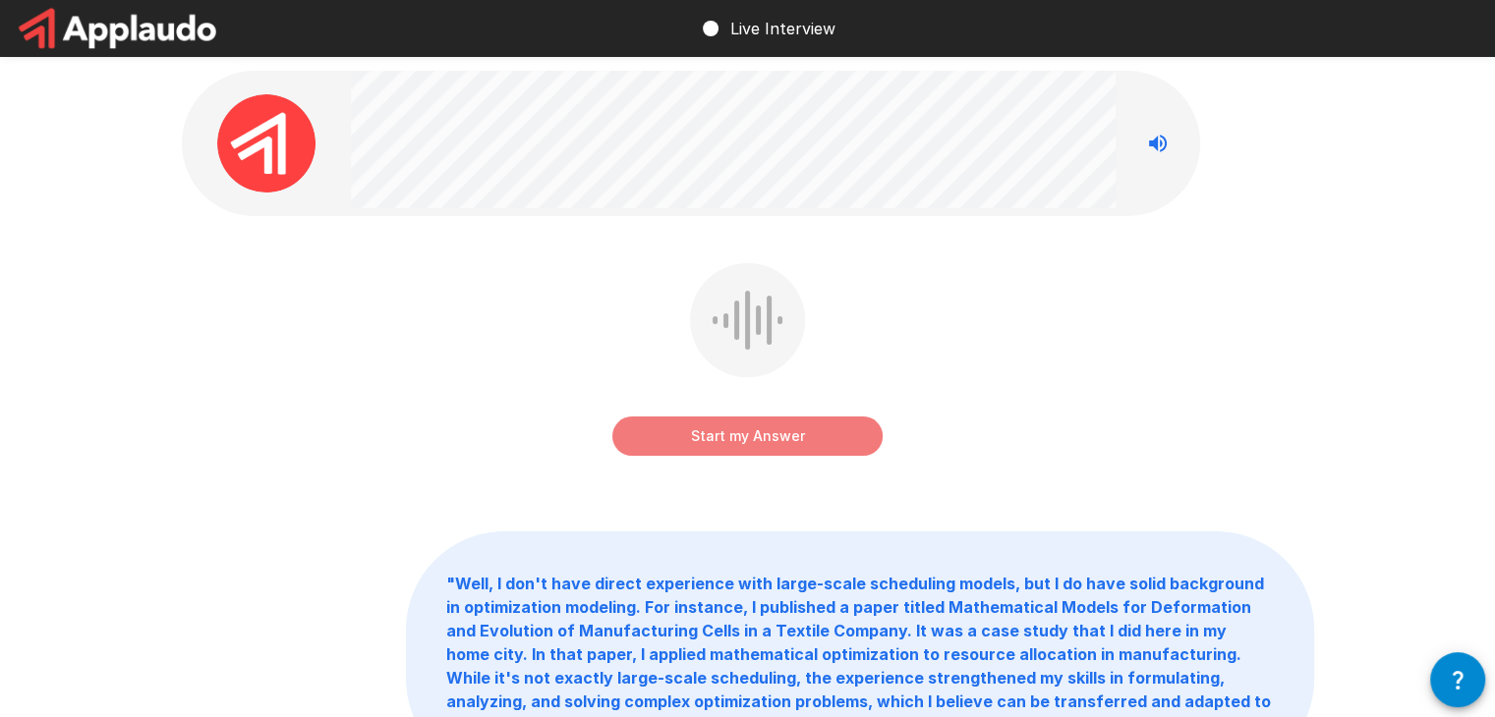
click at [841, 448] on button "Start my Answer" at bounding box center [747, 436] width 270 height 39
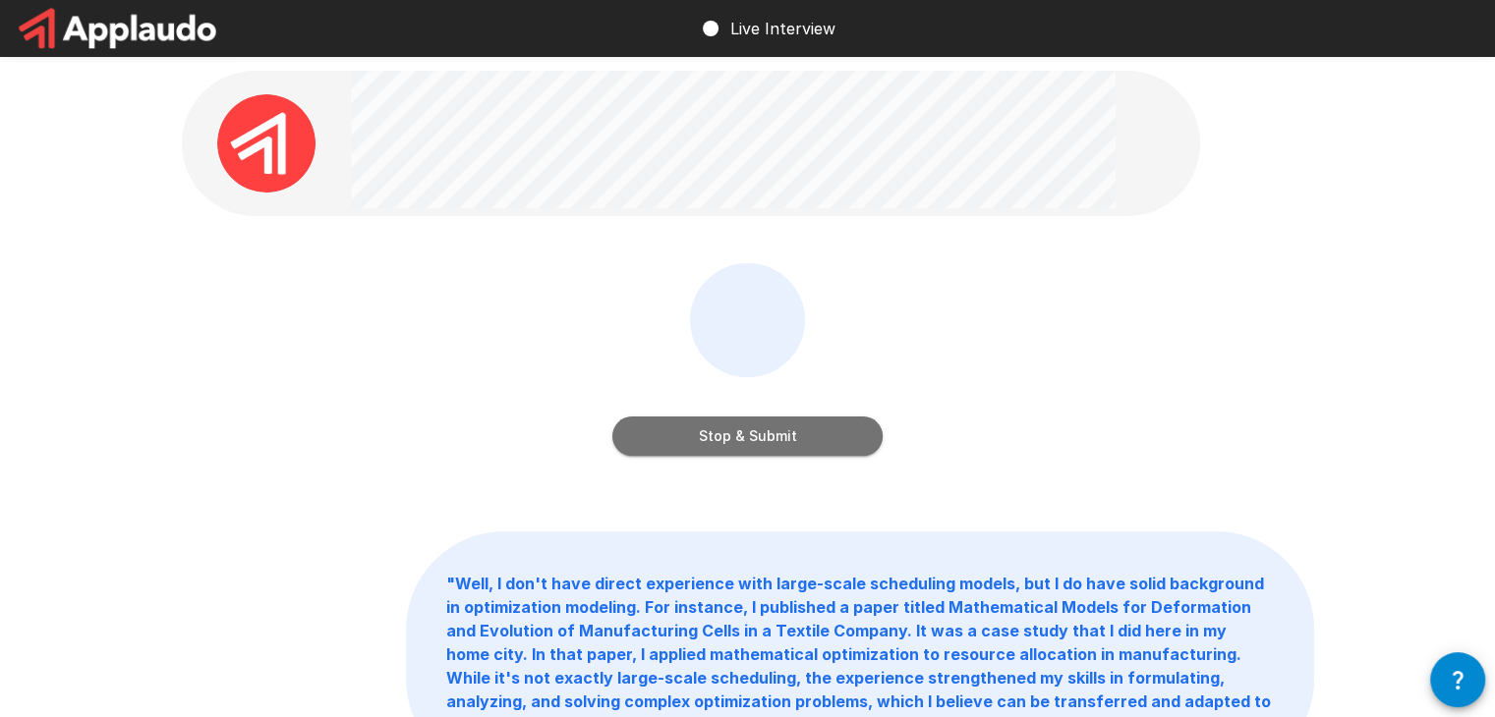
click at [814, 429] on button "Stop & Submit" at bounding box center [747, 436] width 270 height 39
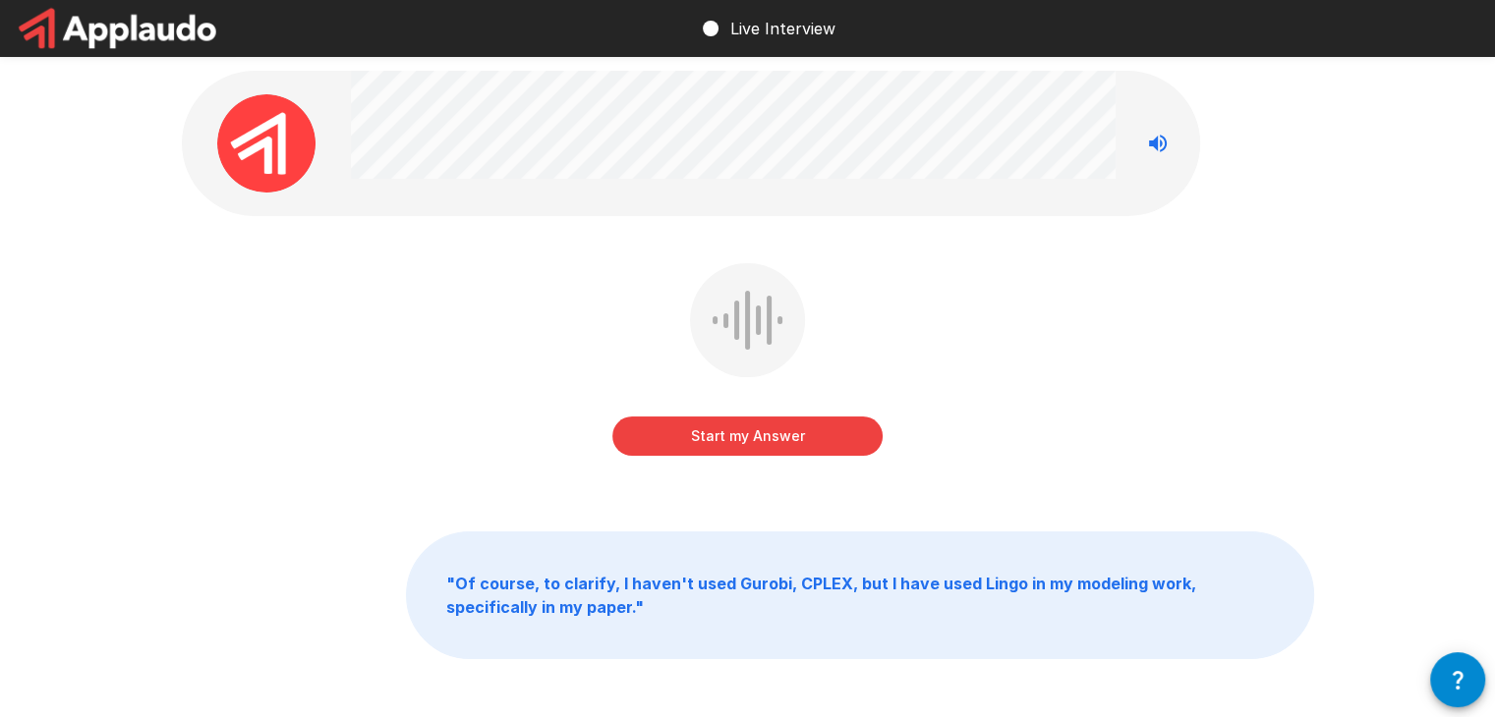
drag, startPoint x: 810, startPoint y: 442, endPoint x: 1097, endPoint y: 449, distance: 287.1
click at [1097, 449] on div "Start my Answer" at bounding box center [748, 373] width 1132 height 221
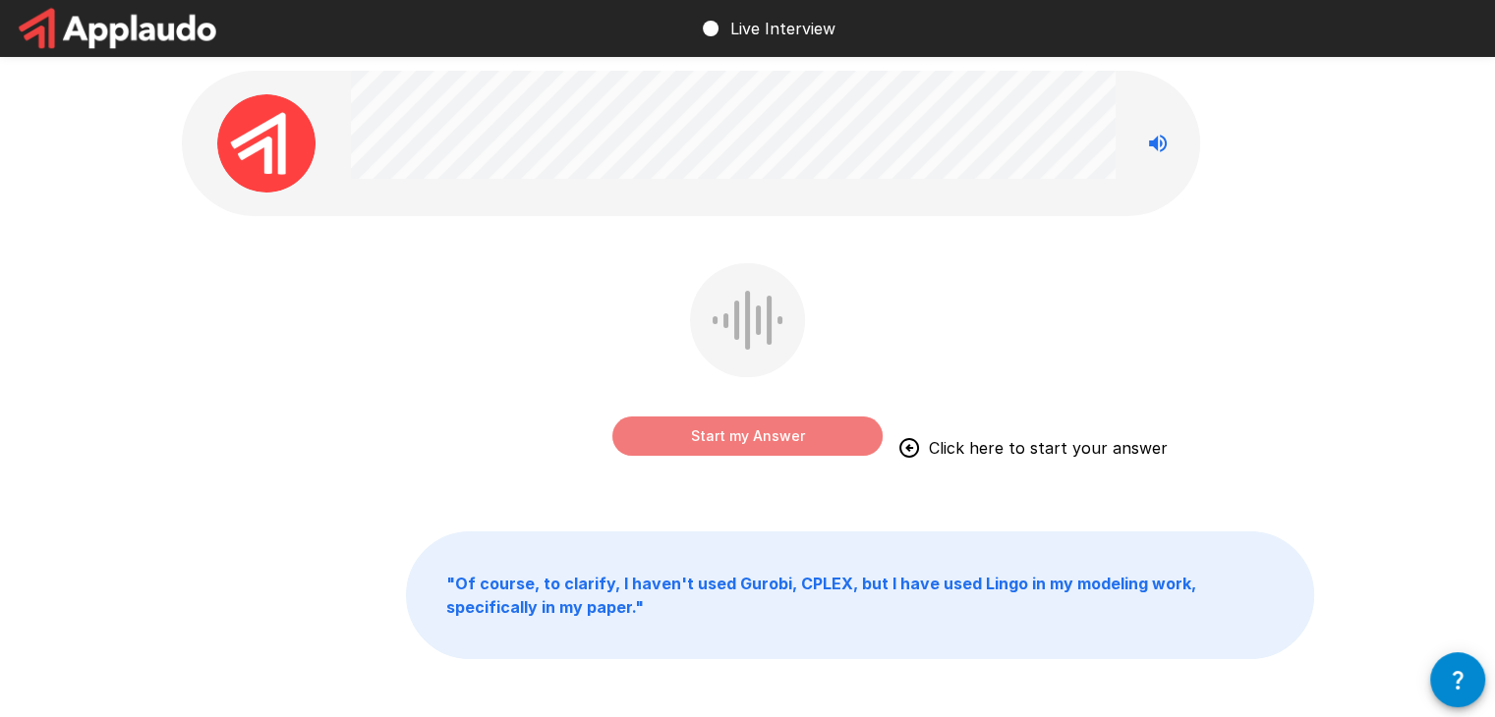
click at [833, 447] on button "Start my Answer" at bounding box center [747, 436] width 270 height 39
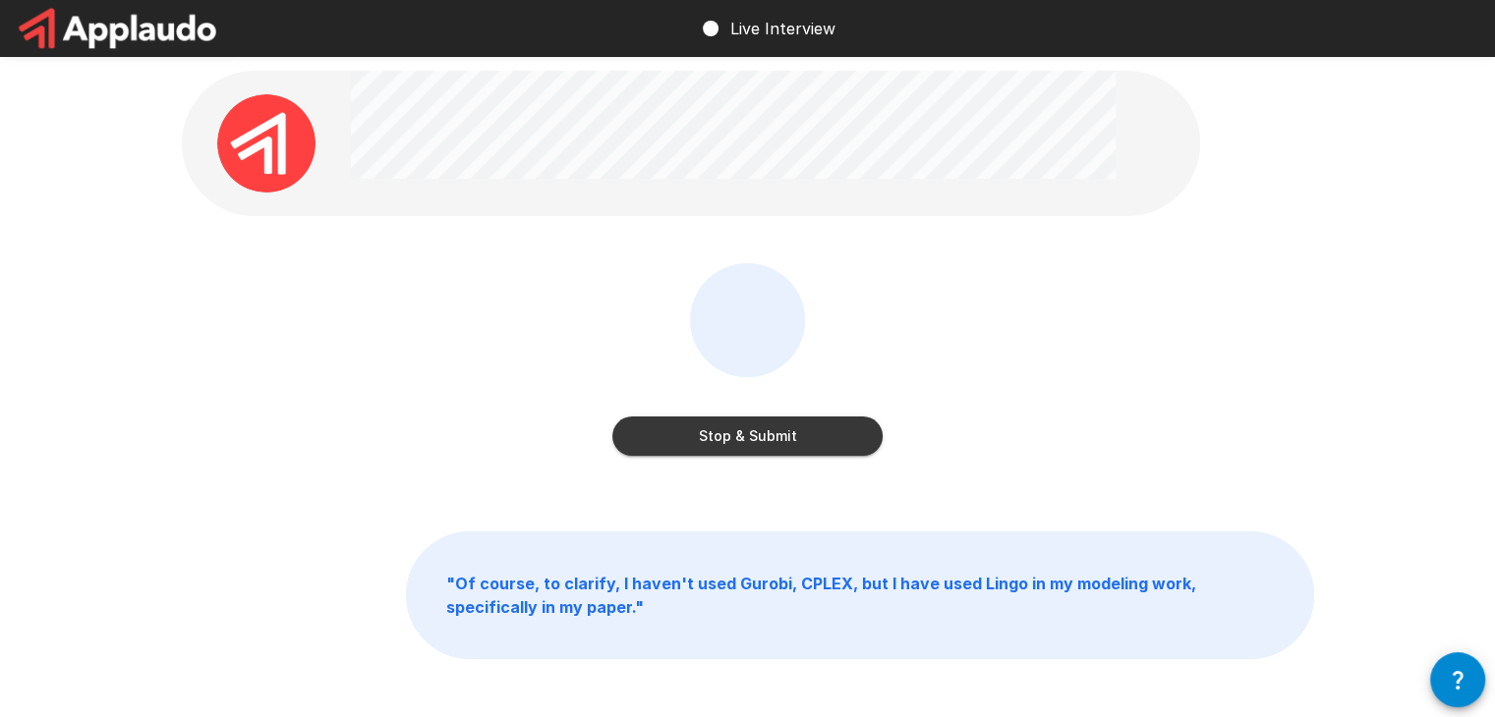
click at [833, 436] on button "Stop & Submit" at bounding box center [747, 436] width 270 height 39
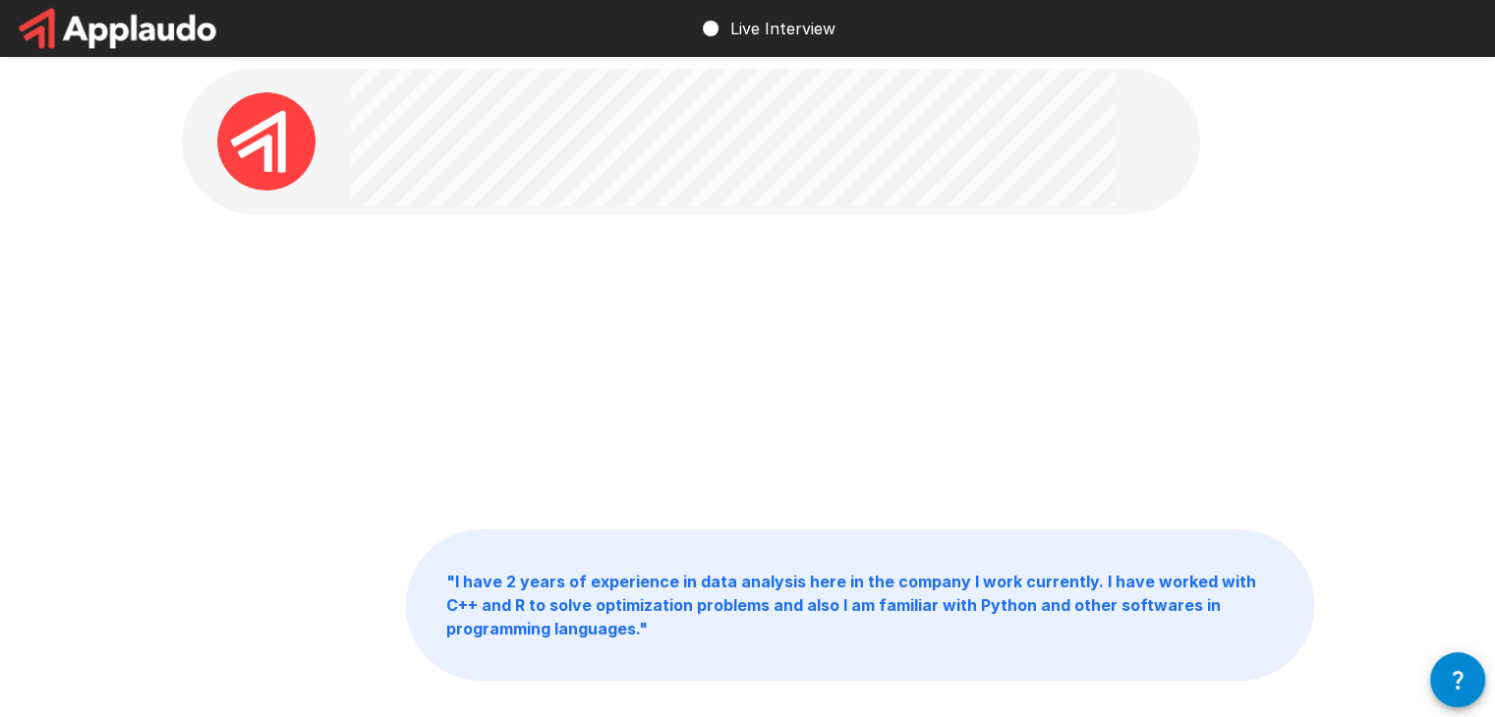
scroll to position [3, 0]
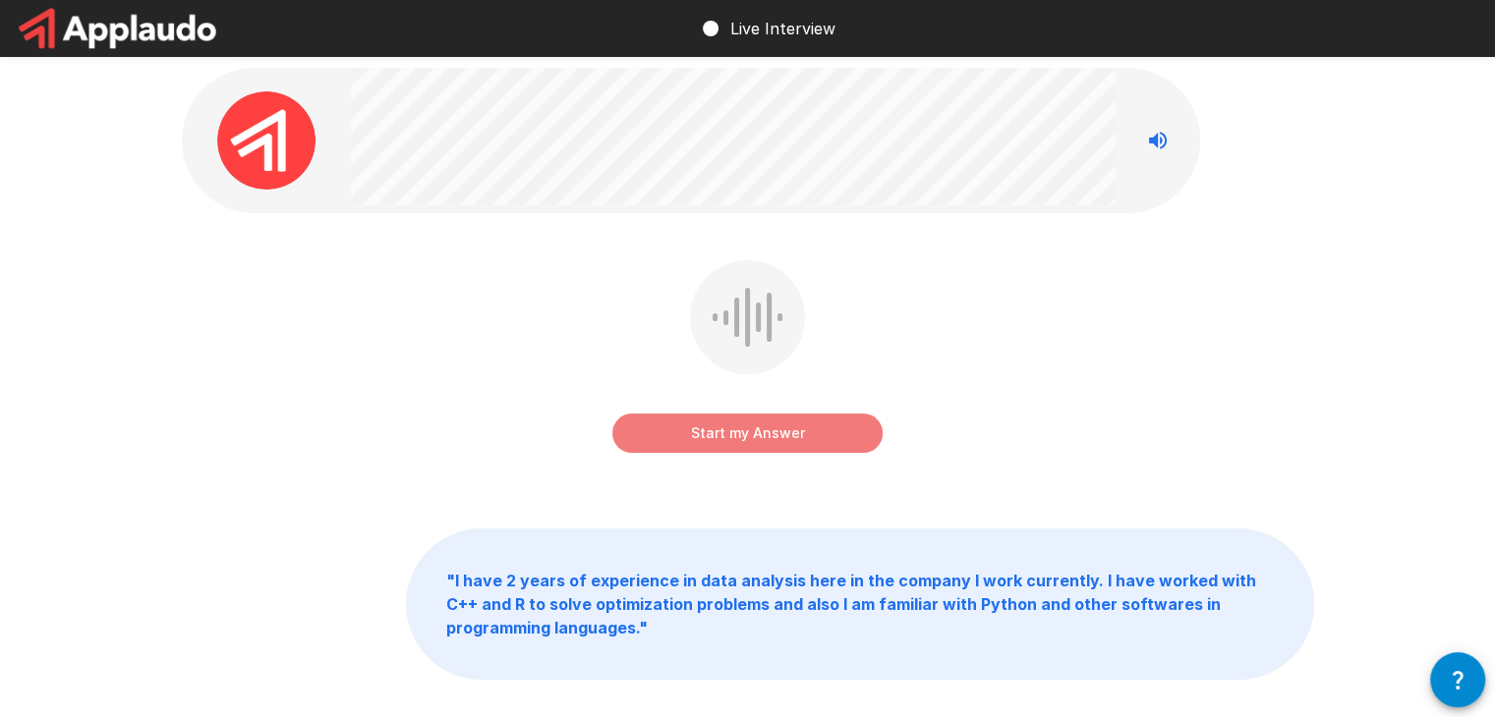
click at [831, 432] on button "Start my Answer" at bounding box center [747, 433] width 270 height 39
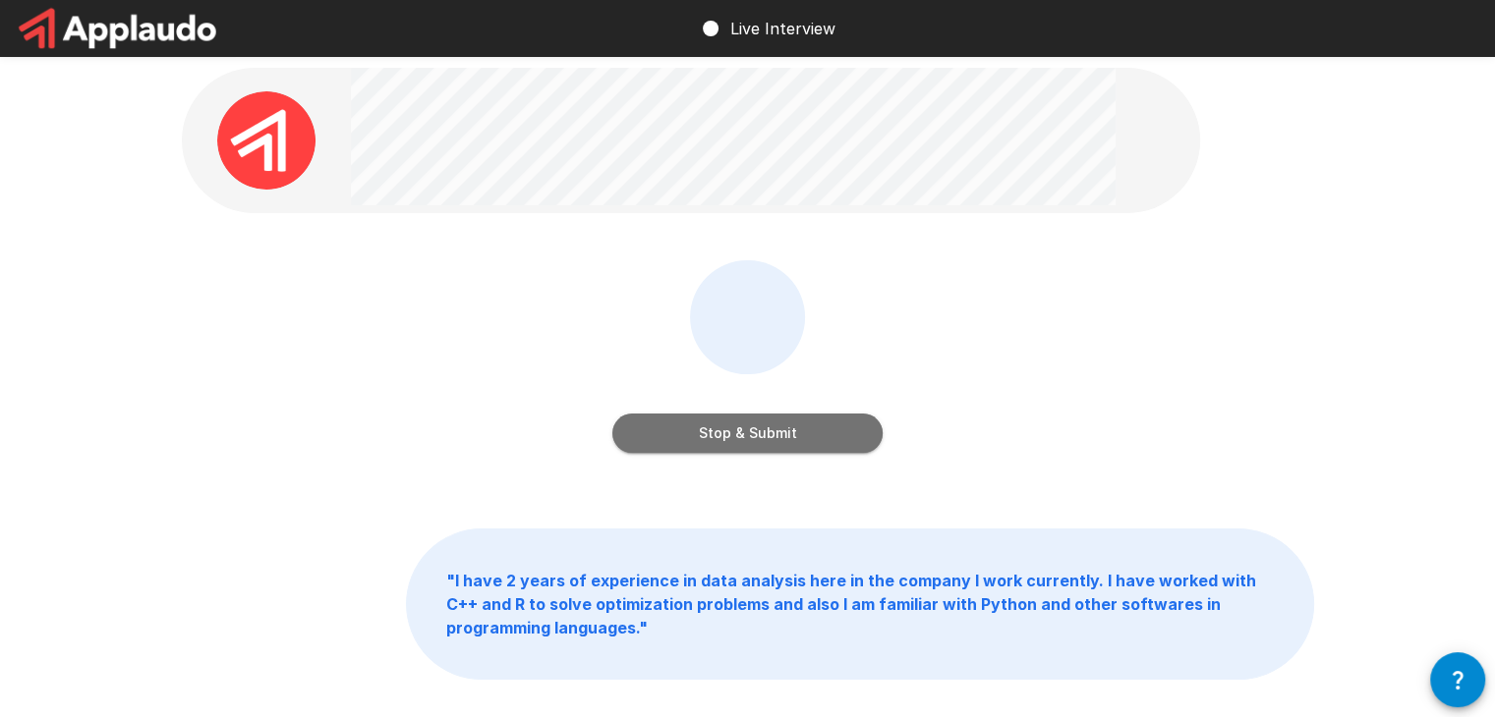
click at [839, 431] on button "Stop & Submit" at bounding box center [747, 433] width 270 height 39
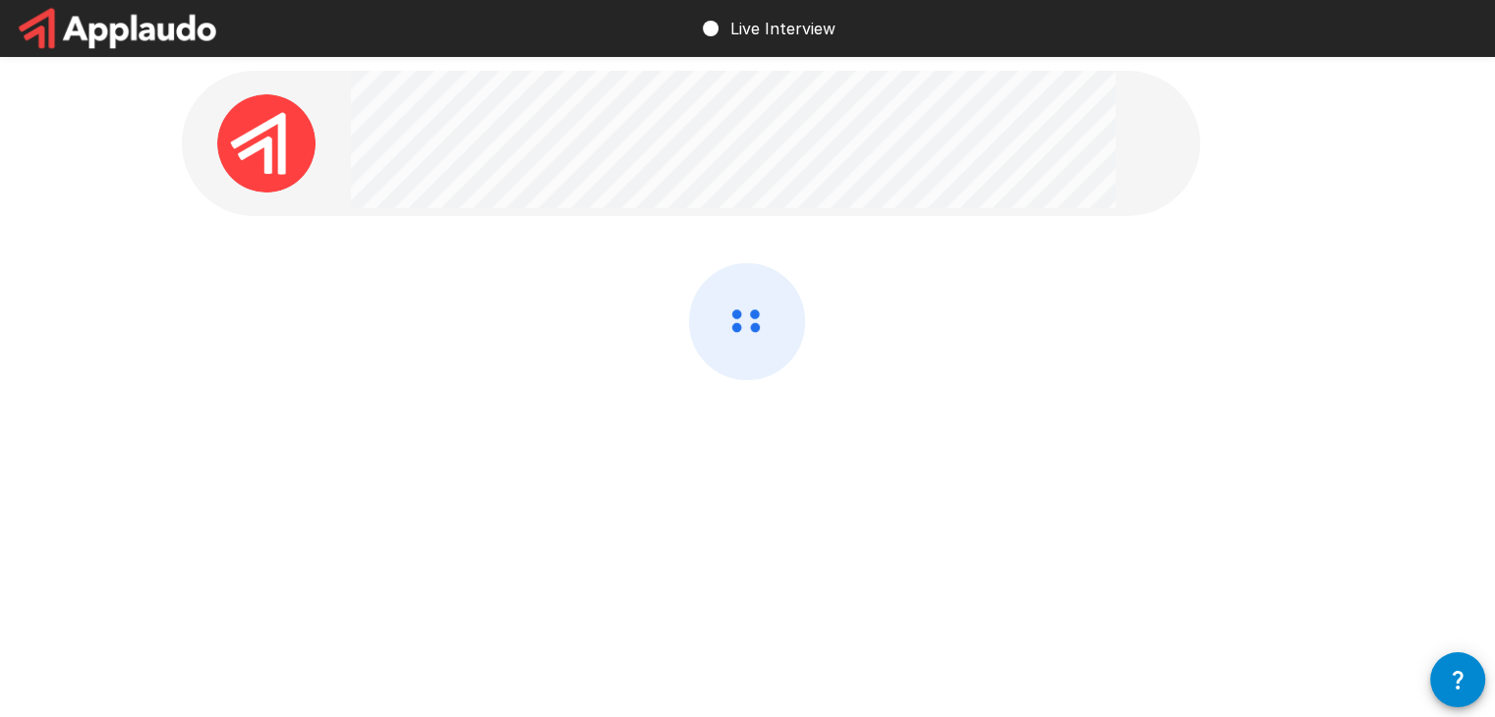
scroll to position [0, 0]
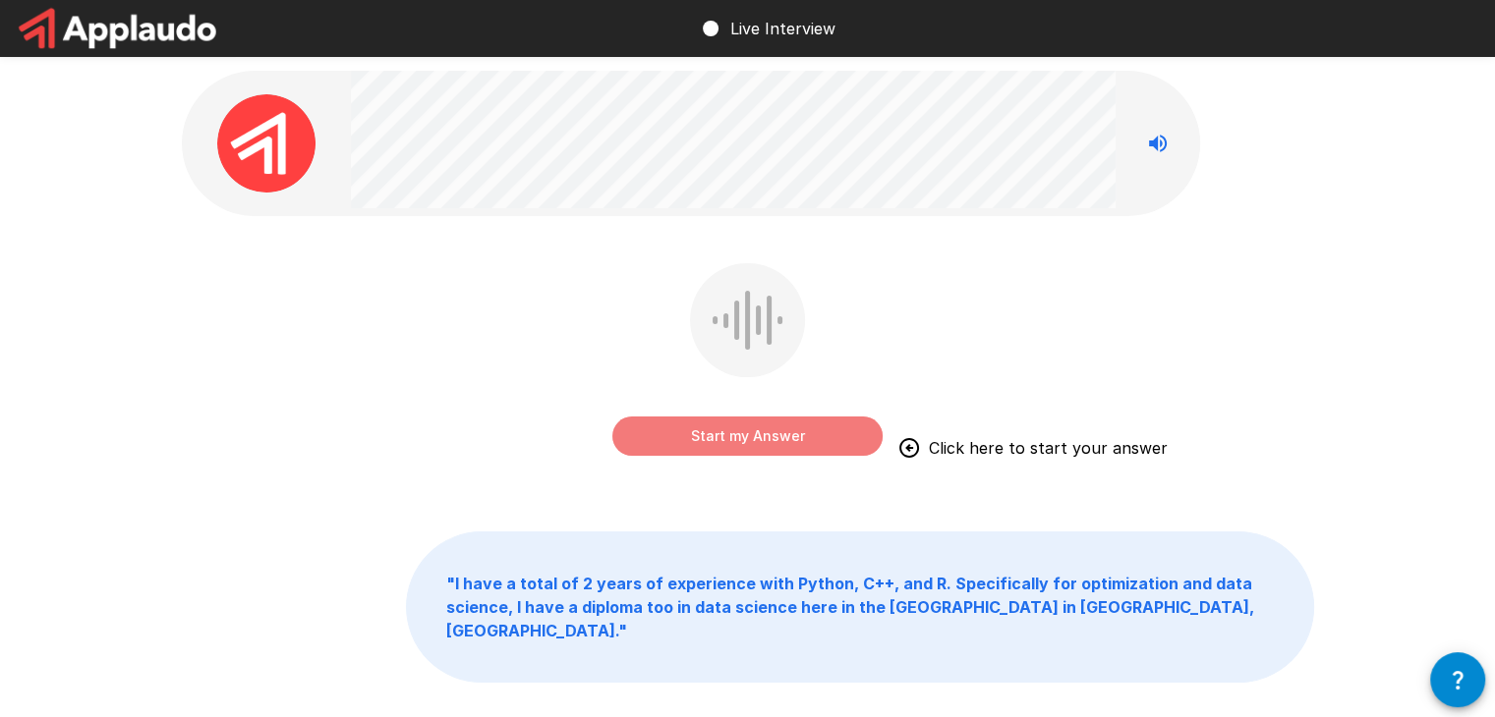
click at [802, 444] on button "Start my Answer" at bounding box center [747, 436] width 270 height 39
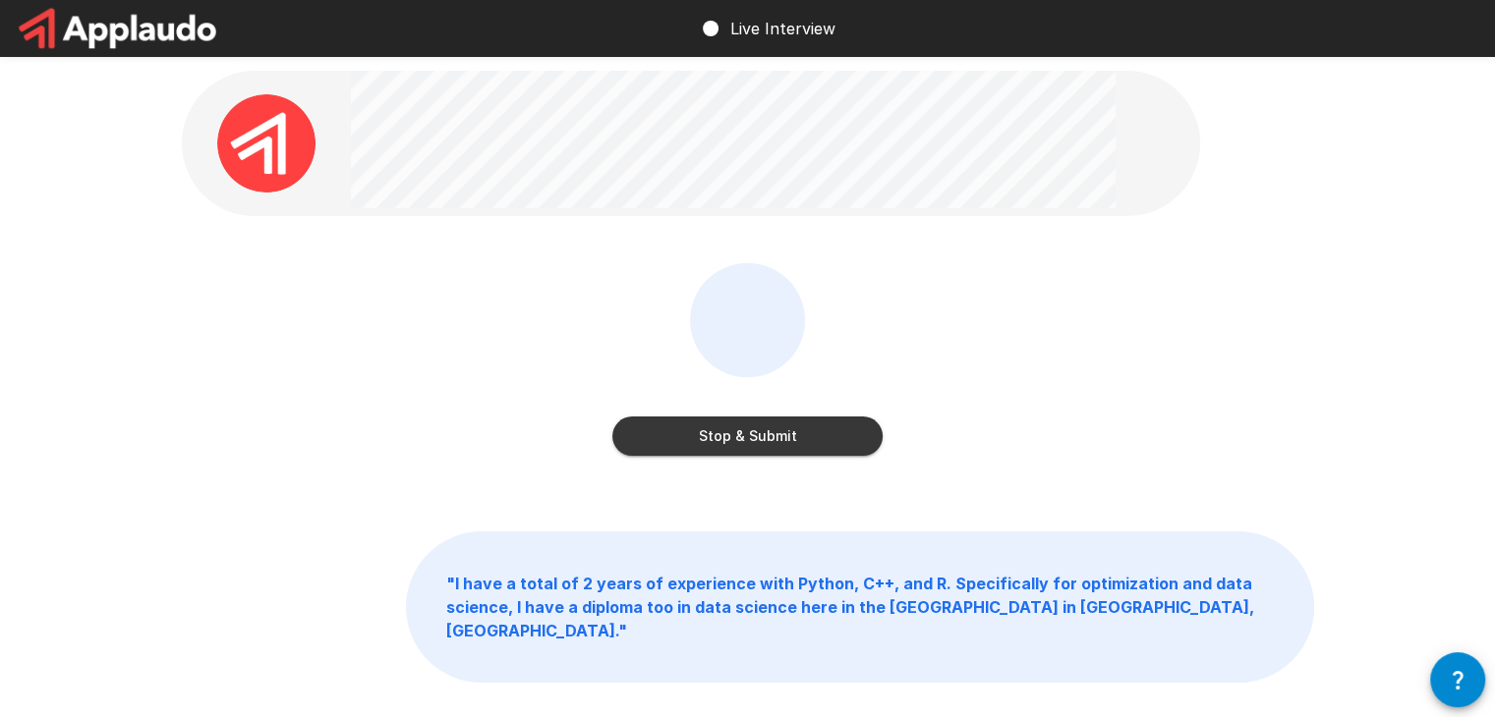
click at [815, 421] on button "Stop & Submit" at bounding box center [747, 436] width 270 height 39
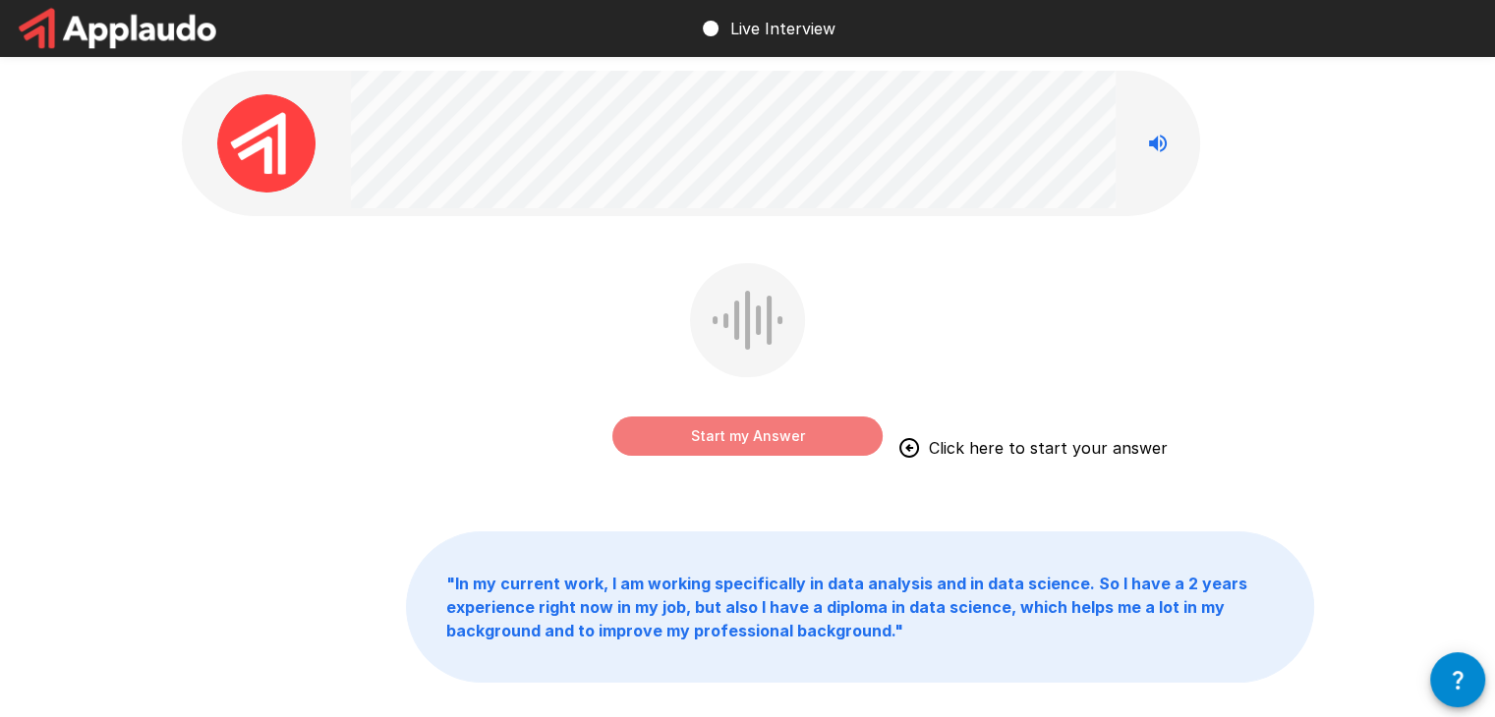
click at [835, 430] on button "Start my Answer" at bounding box center [747, 436] width 270 height 39
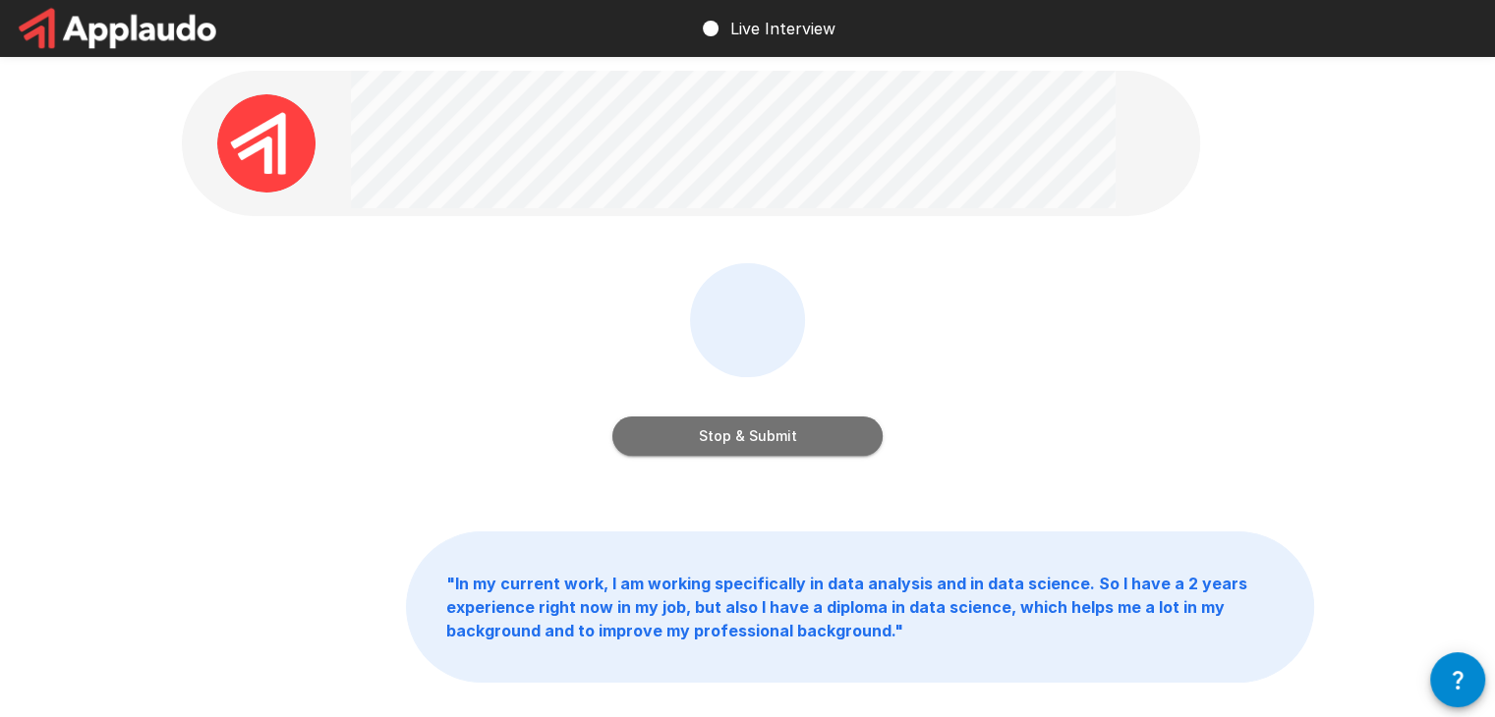
click at [831, 441] on button "Stop & Submit" at bounding box center [747, 436] width 270 height 39
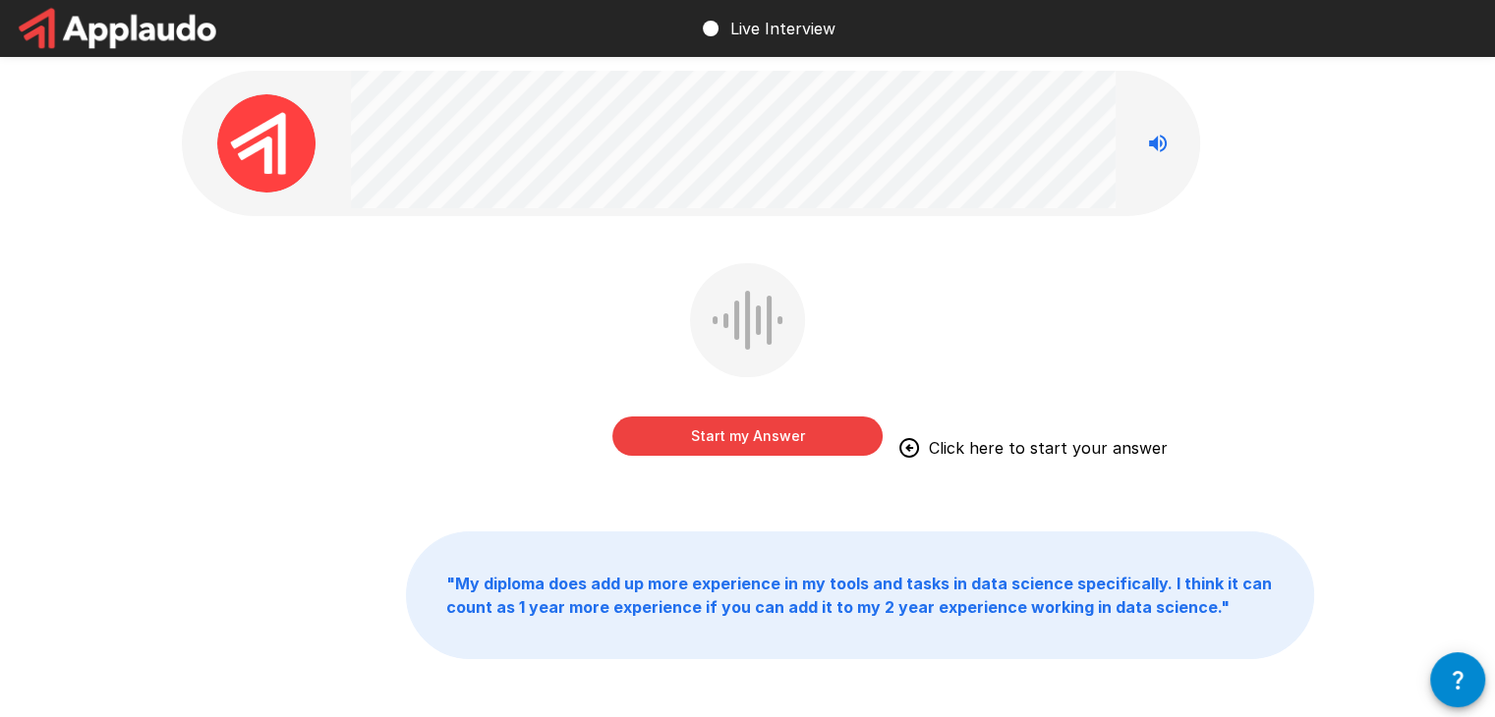
click at [818, 436] on button "Start my Answer" at bounding box center [747, 436] width 270 height 39
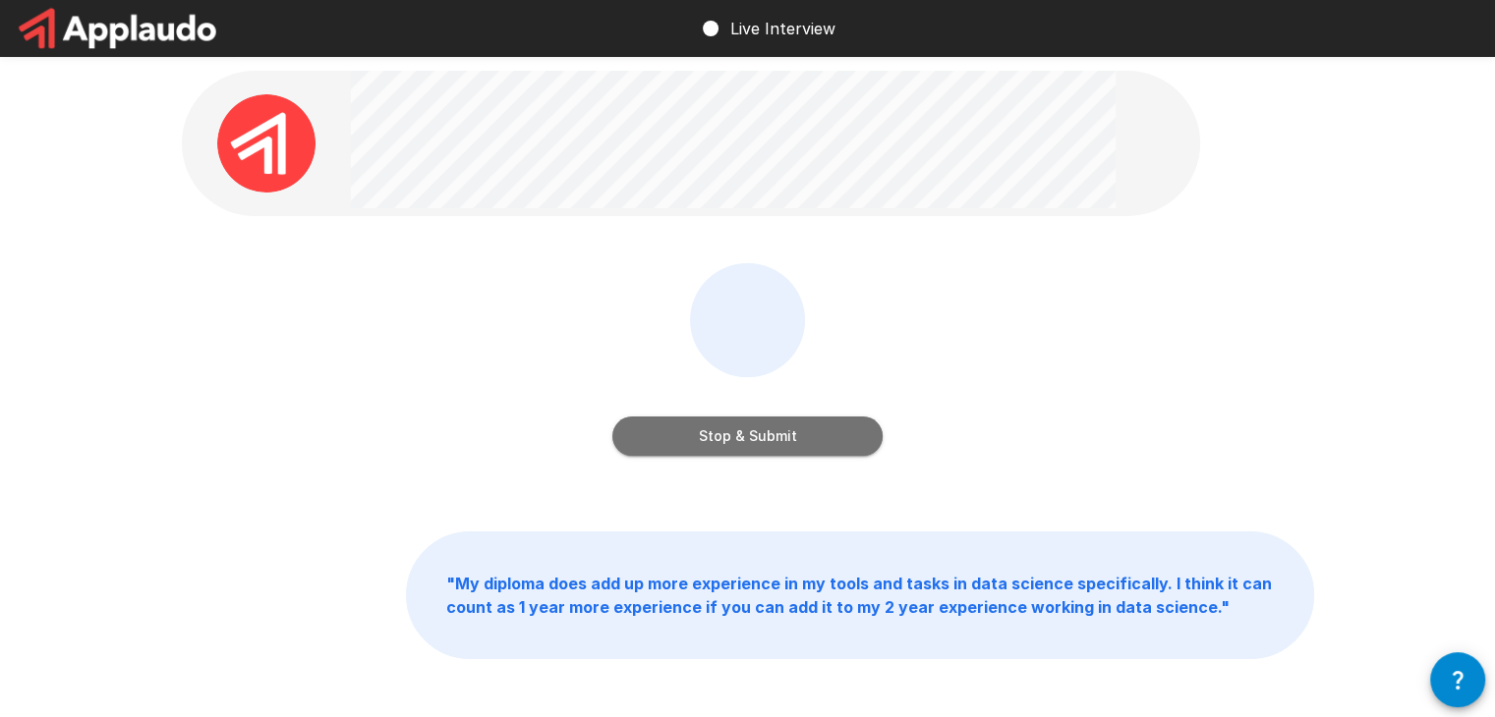
click at [772, 436] on button "Stop & Submit" at bounding box center [747, 436] width 270 height 39
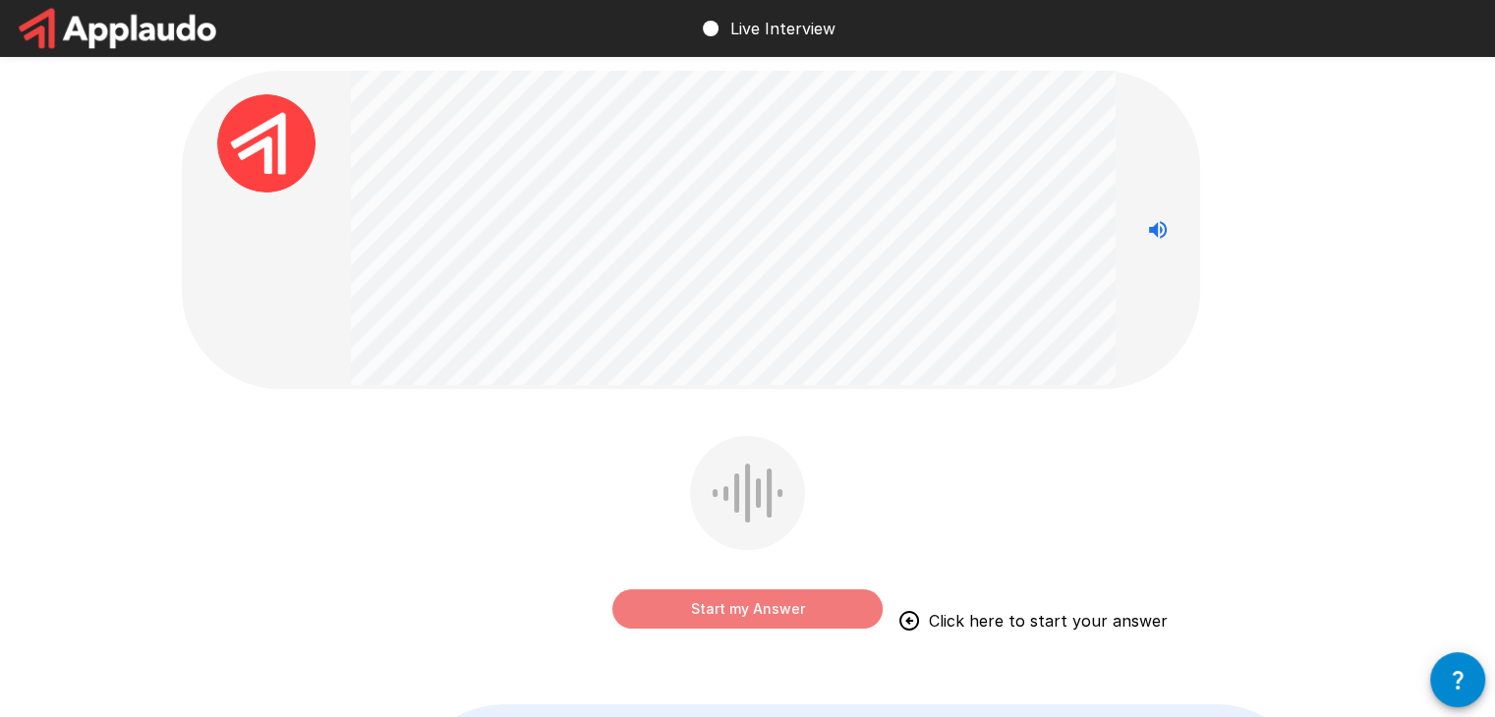
click at [756, 608] on button "Start my Answer" at bounding box center [747, 609] width 270 height 39
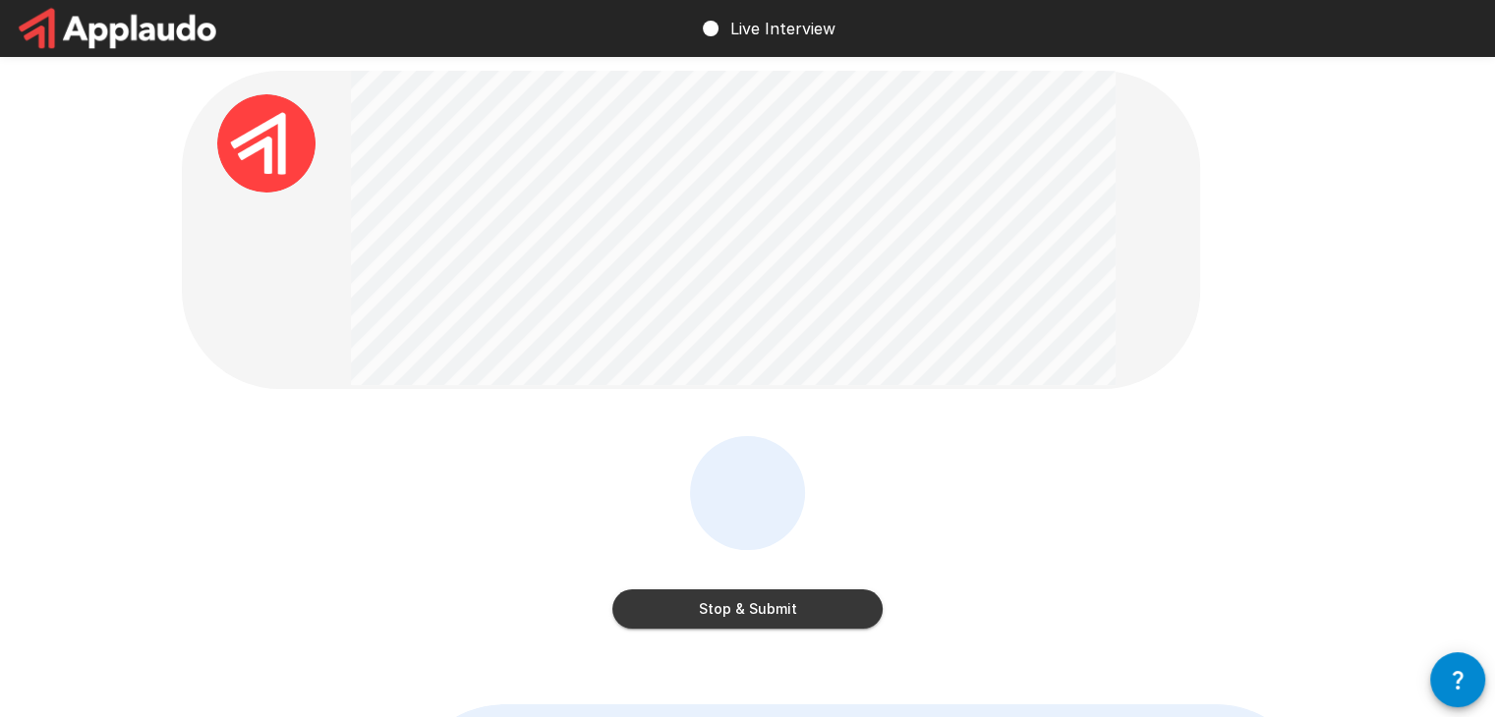
click at [802, 610] on button "Stop & Submit" at bounding box center [747, 609] width 270 height 39
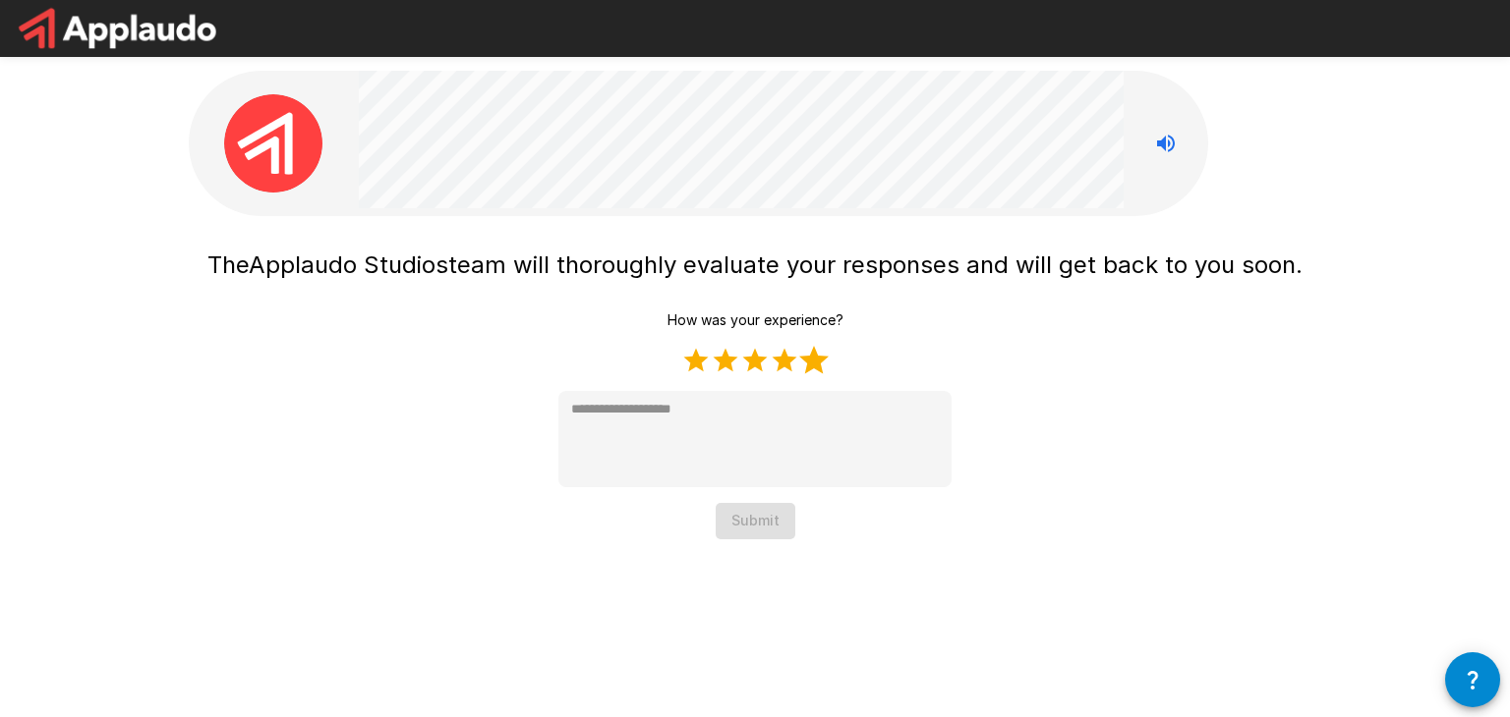
click at [819, 358] on label "5 Stars" at bounding box center [813, 360] width 29 height 29
type textarea "*"
click at [763, 524] on button "Submit" at bounding box center [755, 521] width 80 height 36
